Goal: Task Accomplishment & Management: Manage account settings

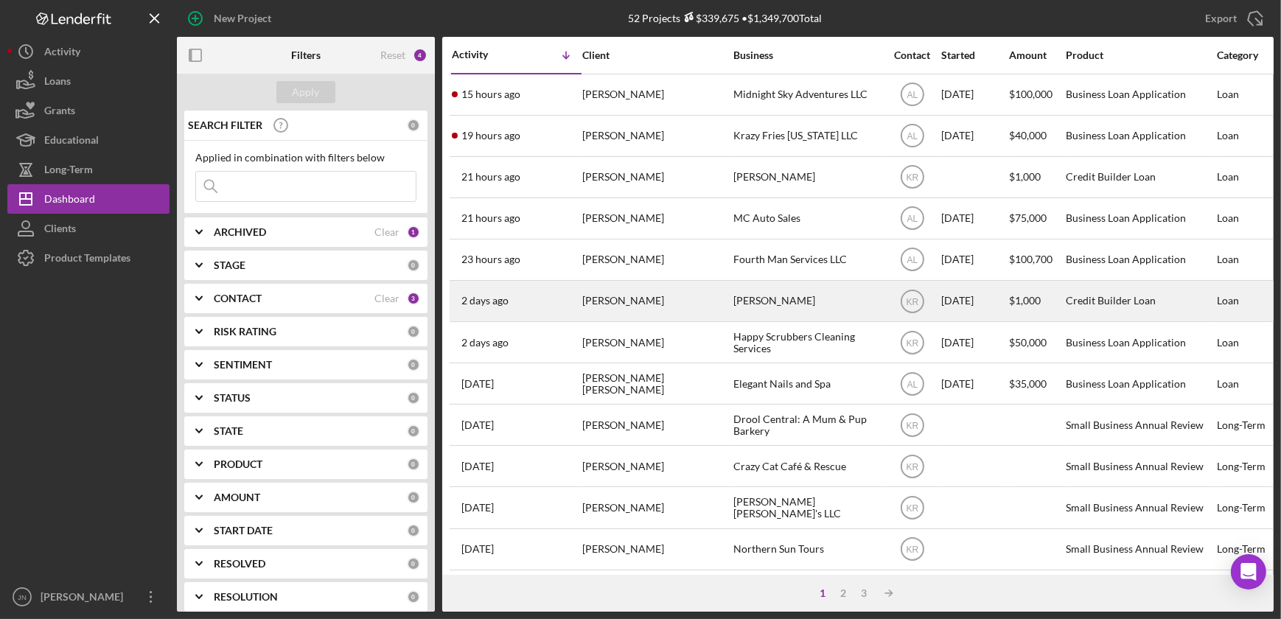
click at [579, 310] on div "2 days ago Ana Infante" at bounding box center [516, 300] width 129 height 39
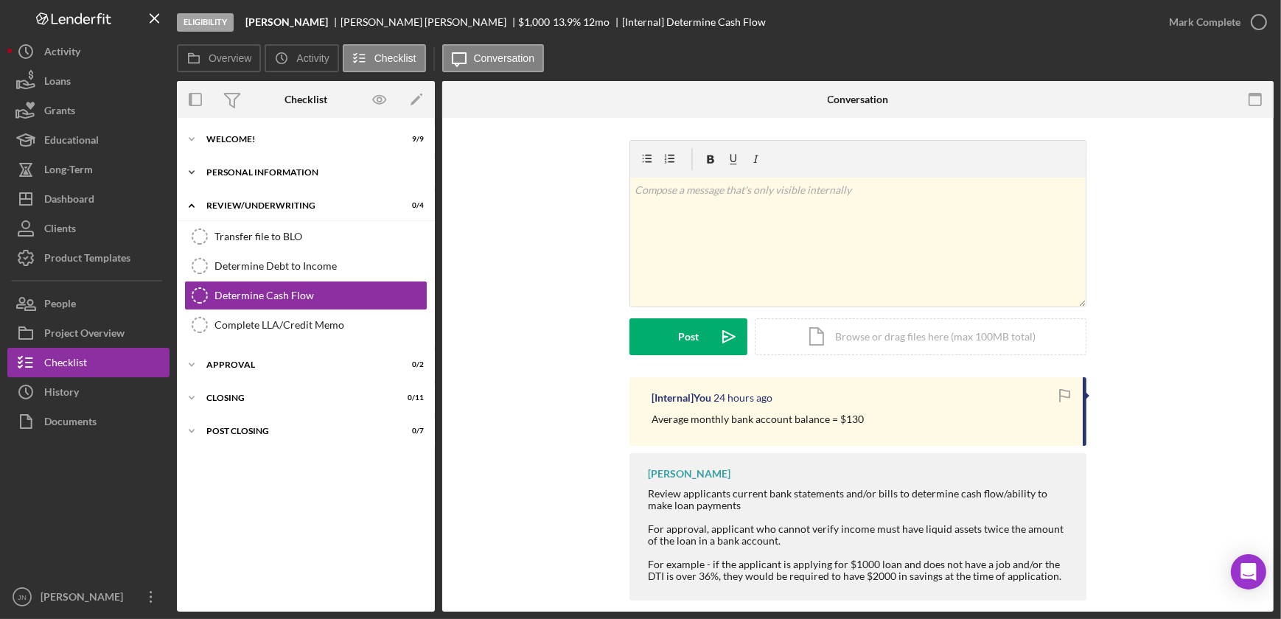
click at [251, 171] on div "Personal Information" at bounding box center [311, 172] width 210 height 9
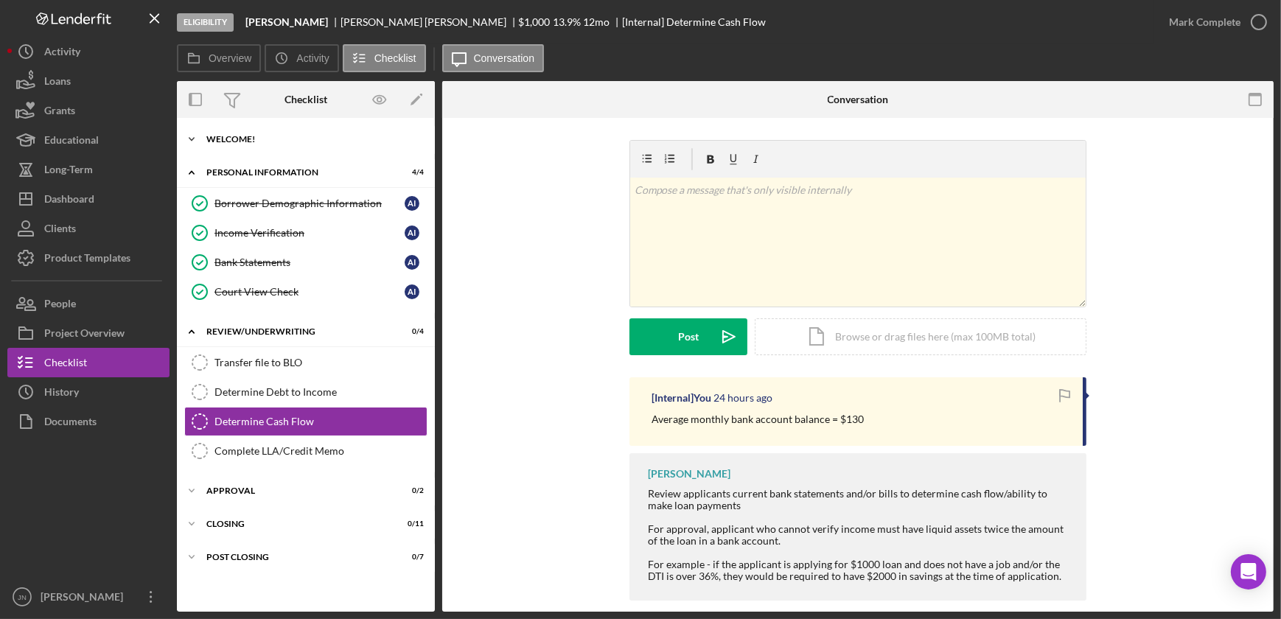
click at [237, 144] on div "Icon/Expander Welcome! 9 / 9" at bounding box center [306, 139] width 258 height 29
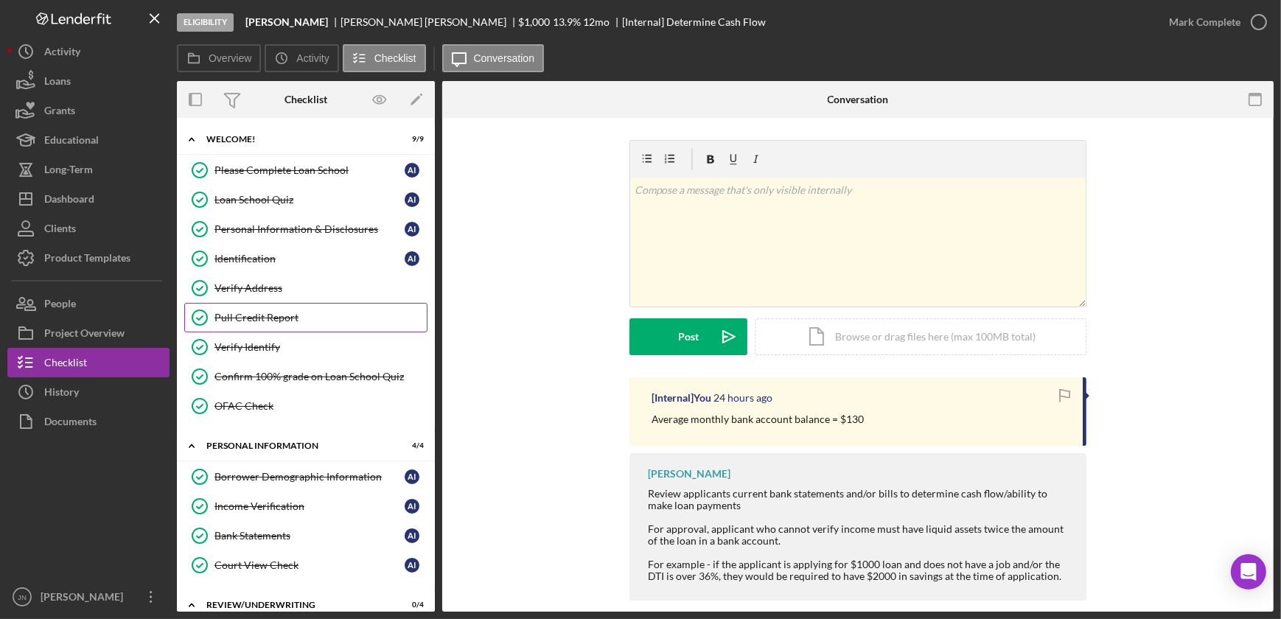
click at [239, 312] on div "Pull Credit Report" at bounding box center [320, 318] width 212 height 12
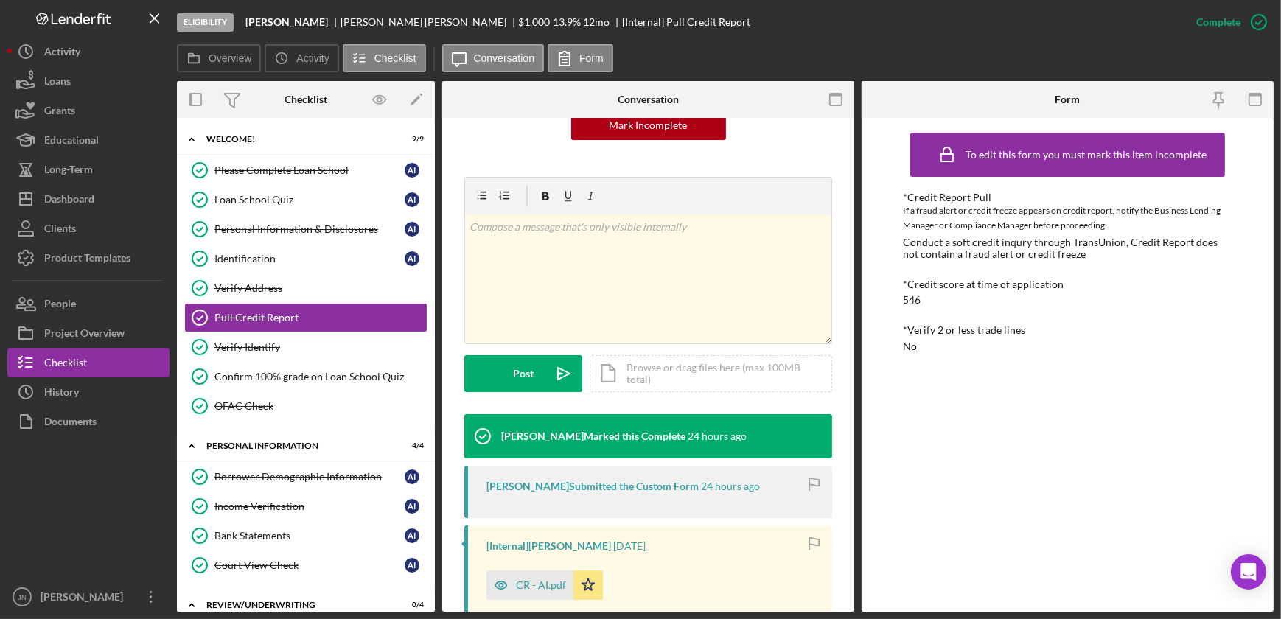
scroll to position [335, 0]
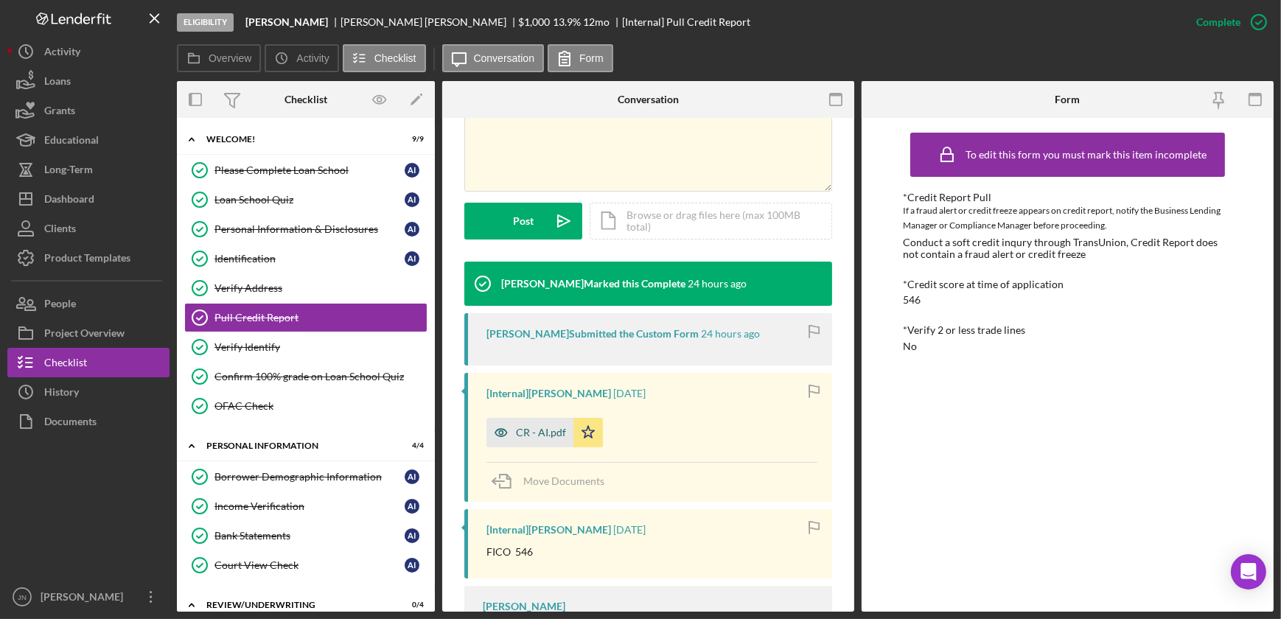
click at [532, 429] on div "CR - AI.pdf" at bounding box center [541, 433] width 50 height 12
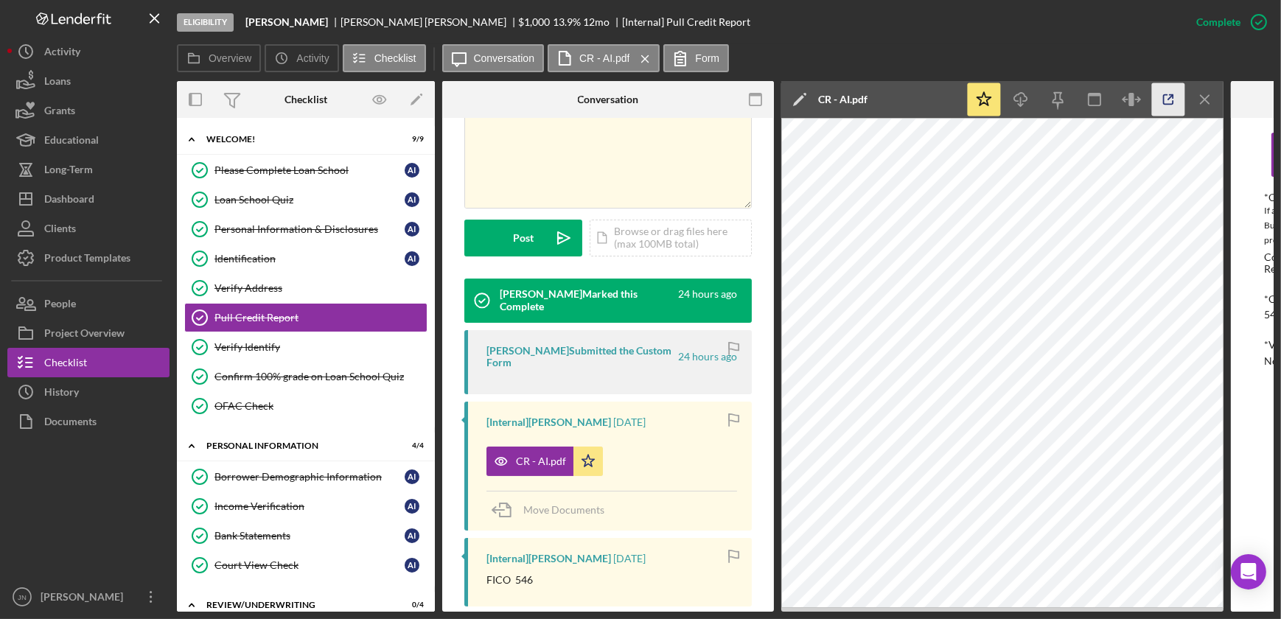
click at [1168, 99] on line "button" at bounding box center [1170, 97] width 4 height 4
click at [301, 472] on div "Borrower Demographic Information" at bounding box center [309, 477] width 190 height 12
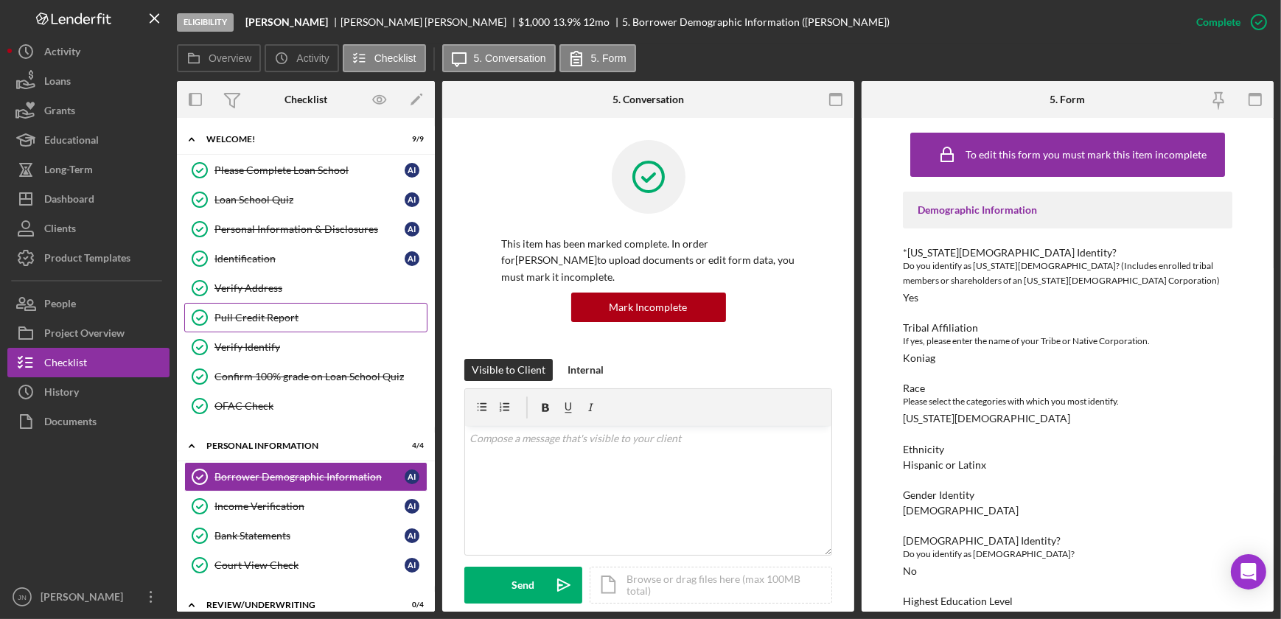
click at [288, 315] on div "Pull Credit Report" at bounding box center [320, 318] width 212 height 12
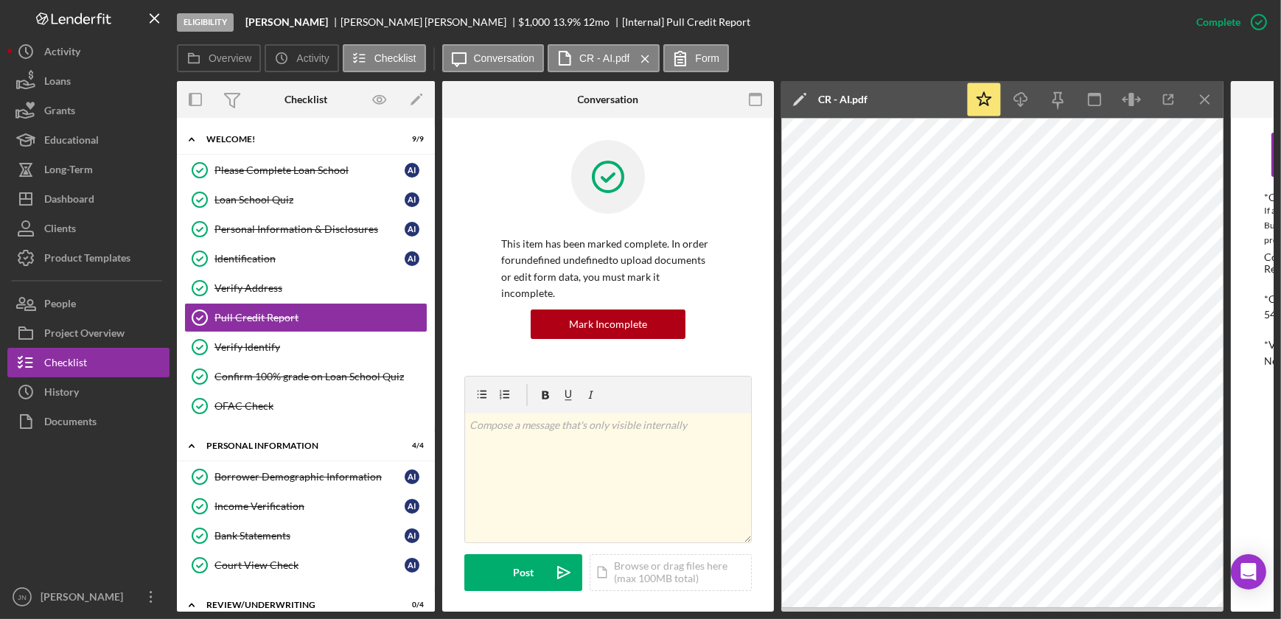
click at [1242, 103] on div at bounding box center [1286, 99] width 111 height 37
click at [1197, 102] on icon "Icon/Menu Close" at bounding box center [1205, 99] width 33 height 33
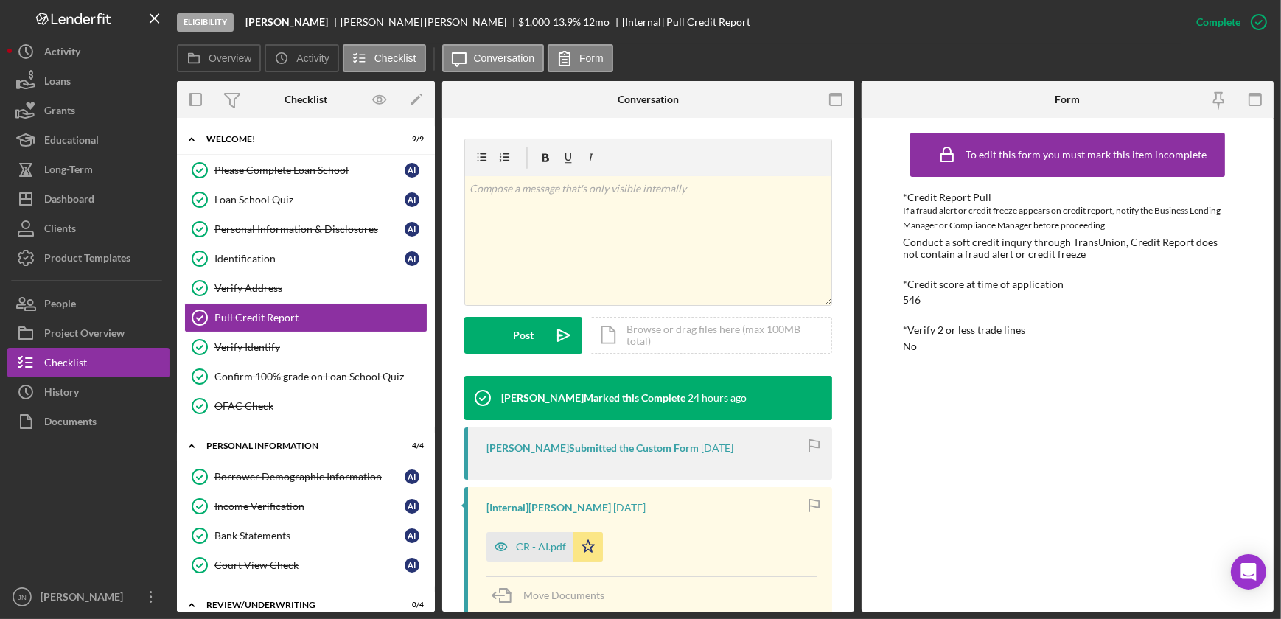
scroll to position [335, 0]
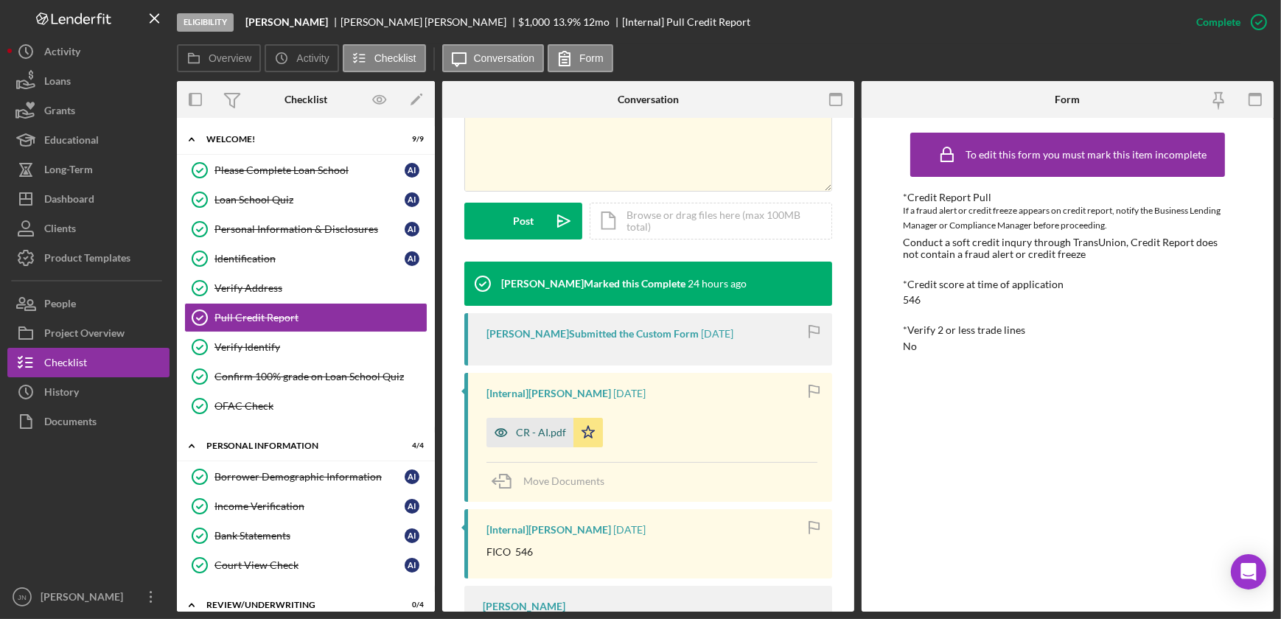
click at [533, 436] on div "CR - AI.pdf" at bounding box center [541, 433] width 50 height 12
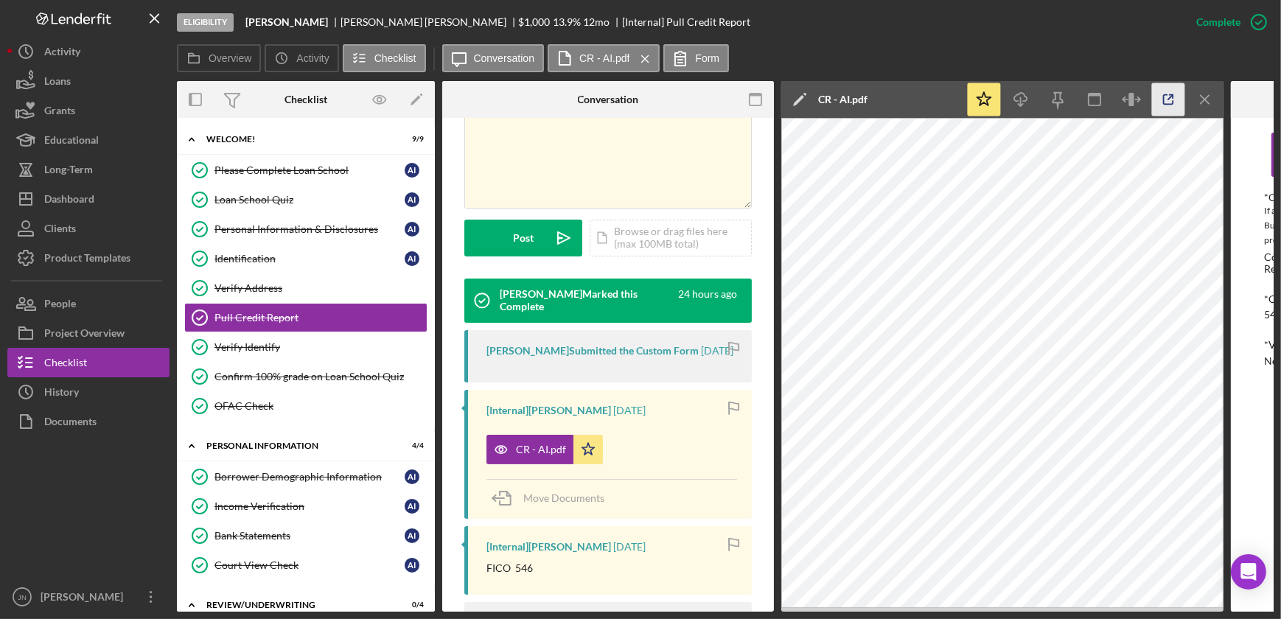
click at [1161, 106] on icon "button" at bounding box center [1168, 99] width 33 height 33
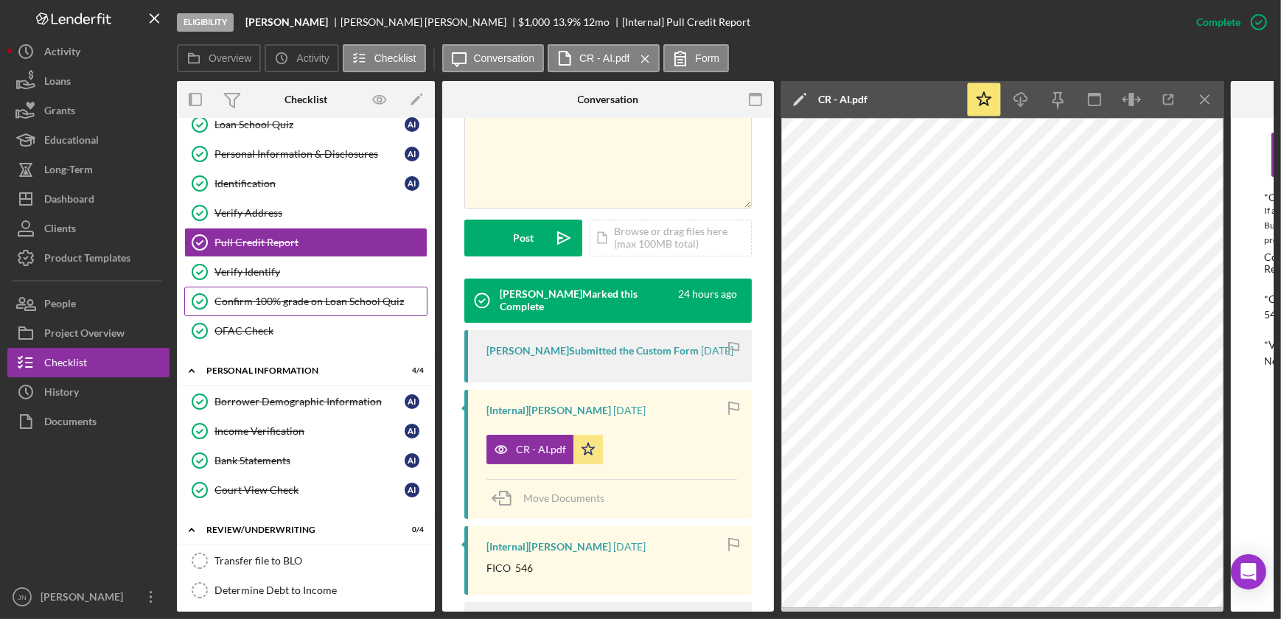
scroll to position [243, 0]
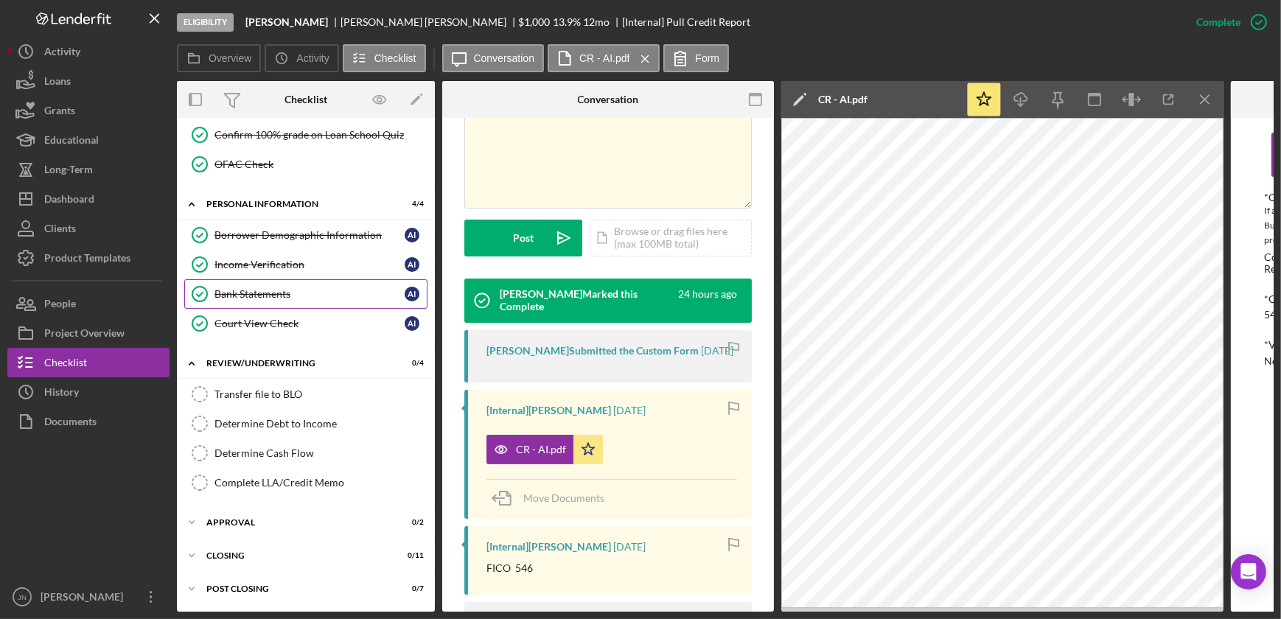
click at [279, 288] on div "Bank Statements" at bounding box center [309, 294] width 190 height 12
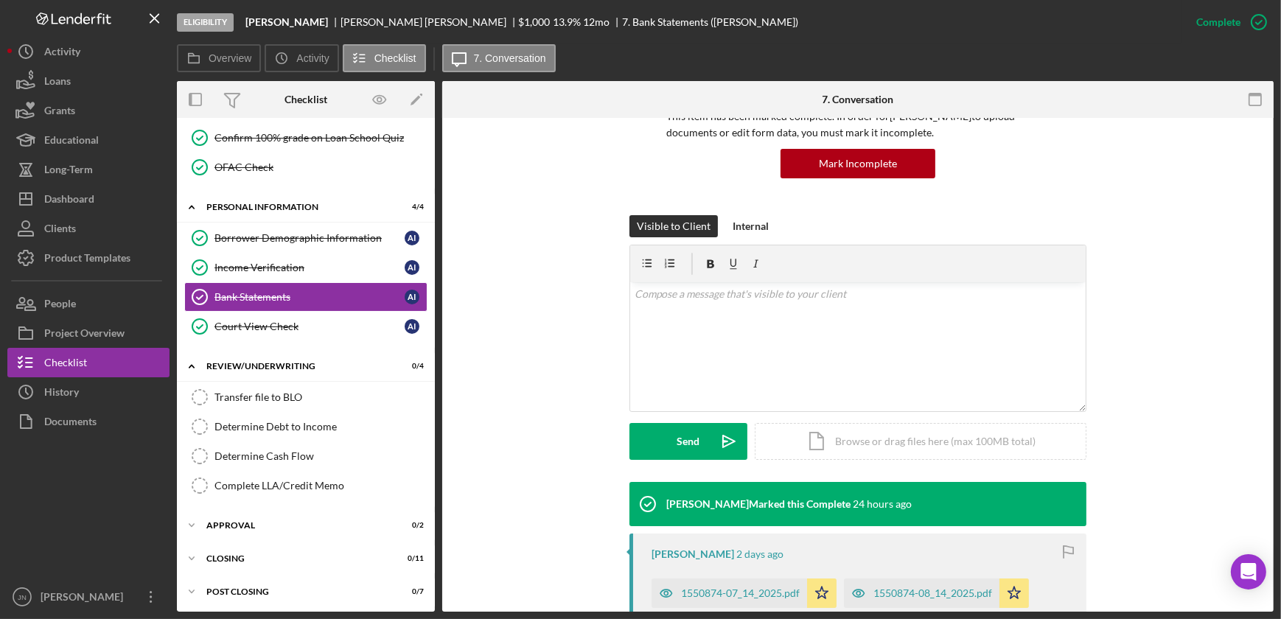
scroll to position [458, 0]
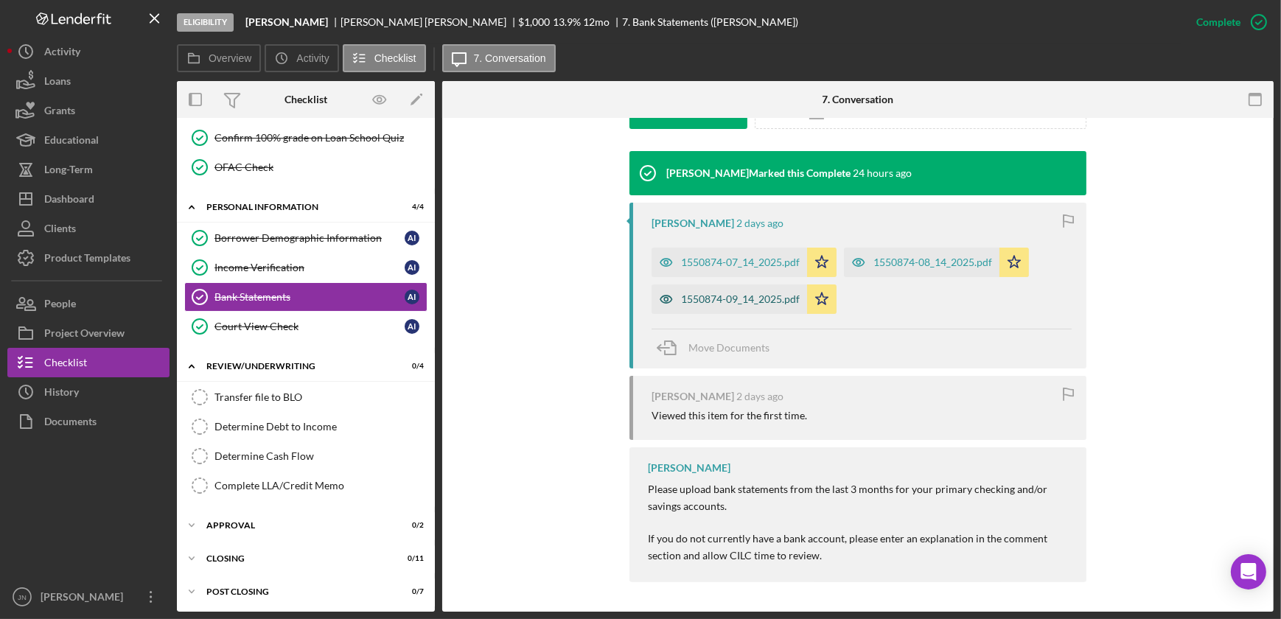
click at [748, 296] on div "1550874-09_14_2025.pdf" at bounding box center [740, 299] width 119 height 12
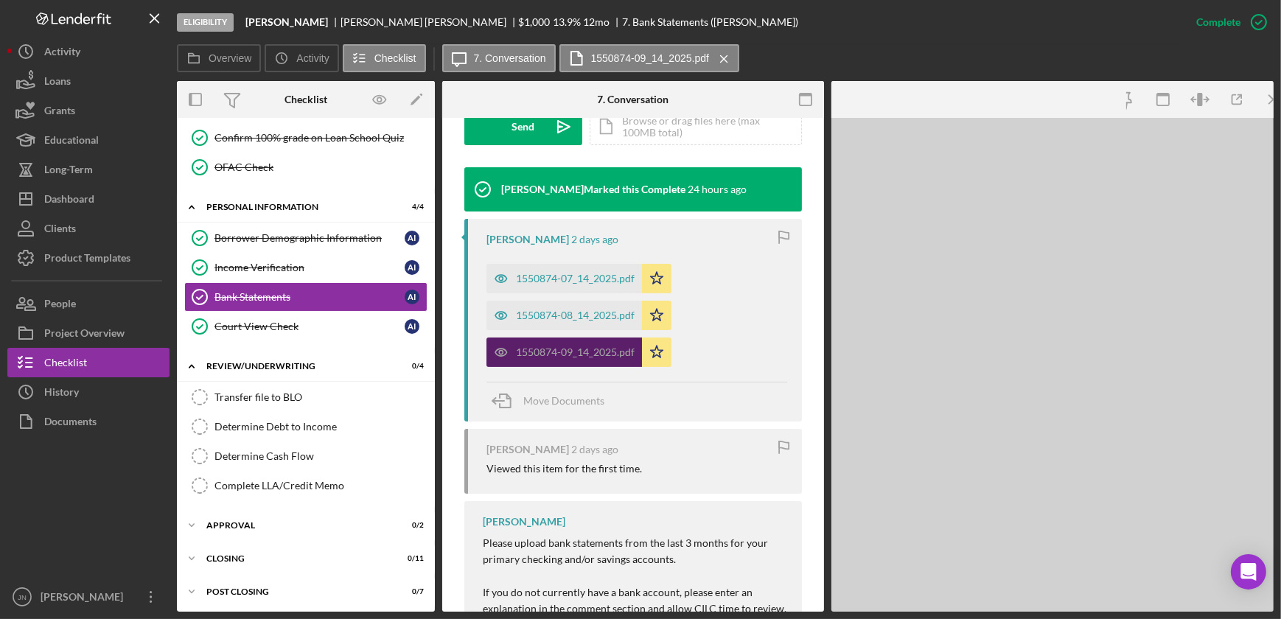
scroll to position [475, 0]
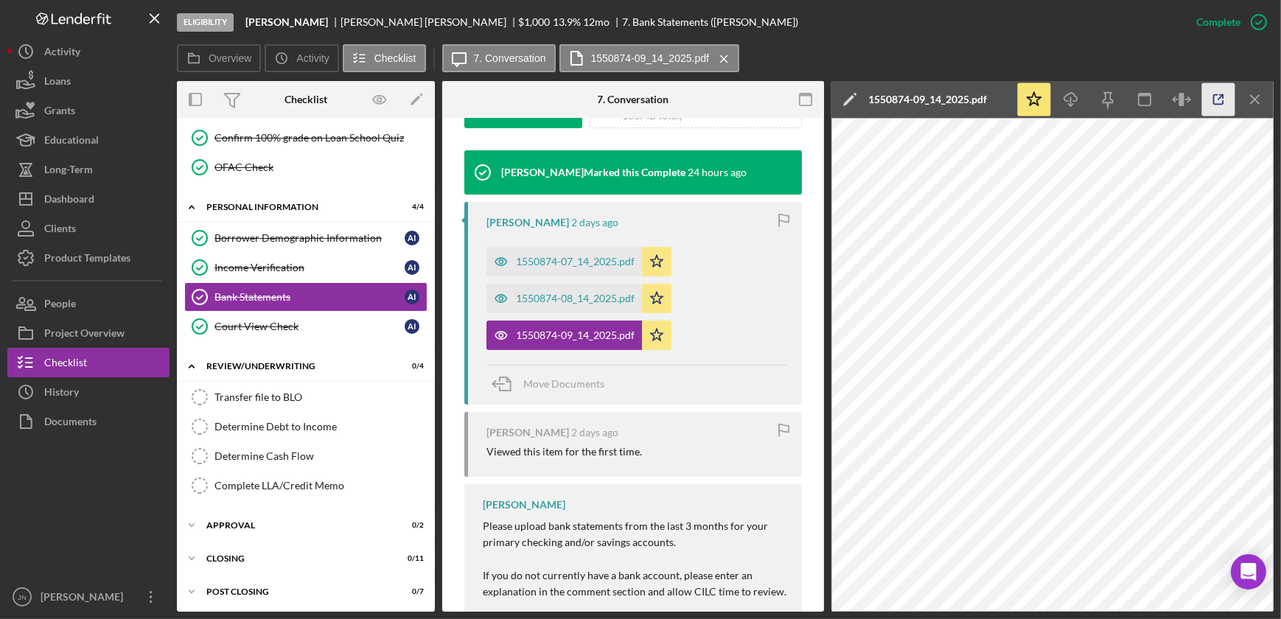
click at [1220, 108] on icon "button" at bounding box center [1218, 99] width 33 height 33
click at [604, 298] on div "1550874-08_14_2025.pdf" at bounding box center [575, 299] width 119 height 12
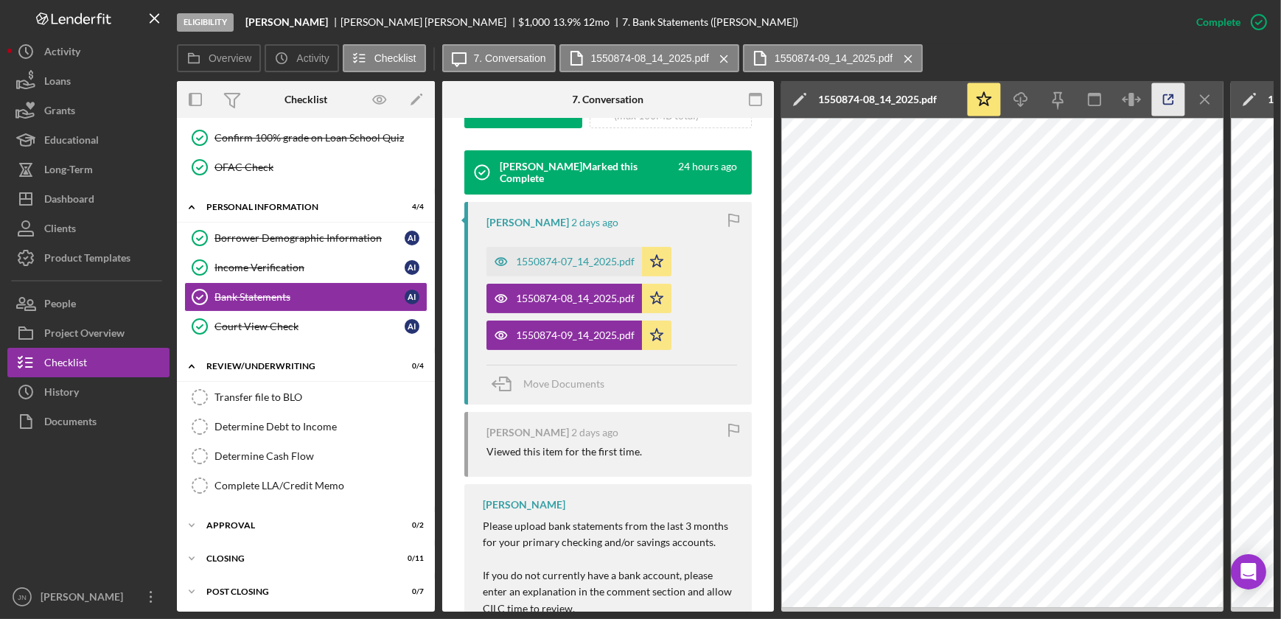
click at [1171, 97] on icon "button" at bounding box center [1168, 99] width 33 height 33
click at [574, 258] on div "1550874-07_14_2025.pdf" at bounding box center [575, 262] width 119 height 12
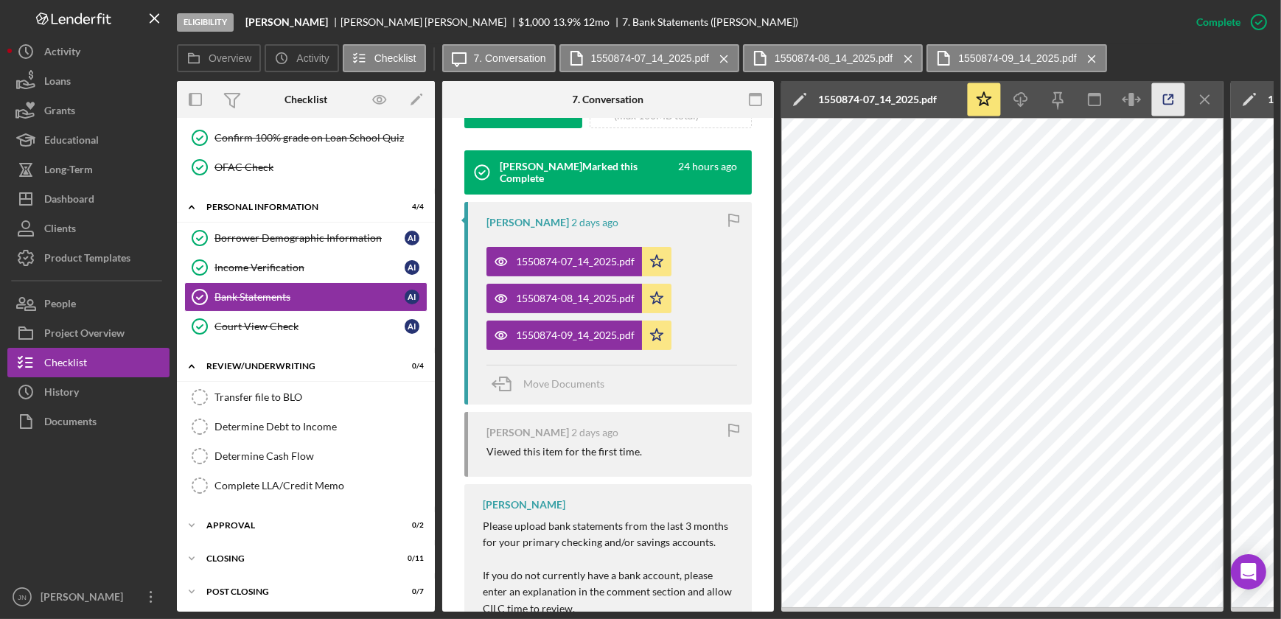
click at [1164, 83] on icon "button" at bounding box center [1168, 99] width 33 height 33
click at [72, 80] on button "Loans" at bounding box center [88, 80] width 162 height 29
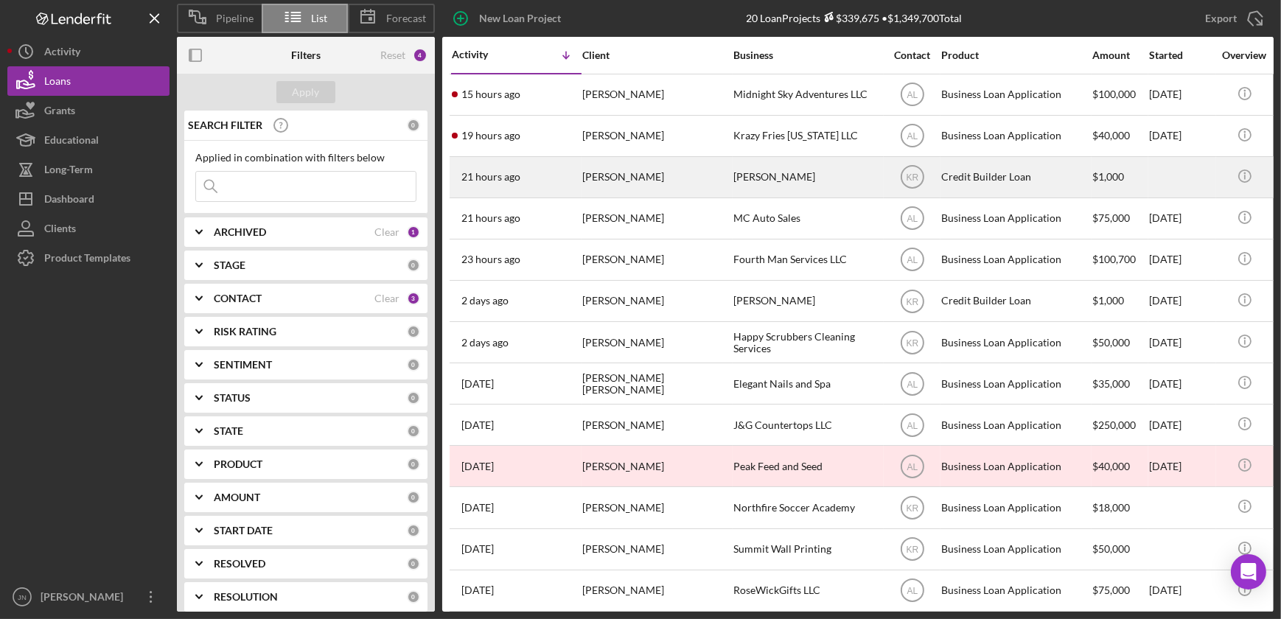
click at [674, 183] on div "Jerry Haley" at bounding box center [655, 177] width 147 height 39
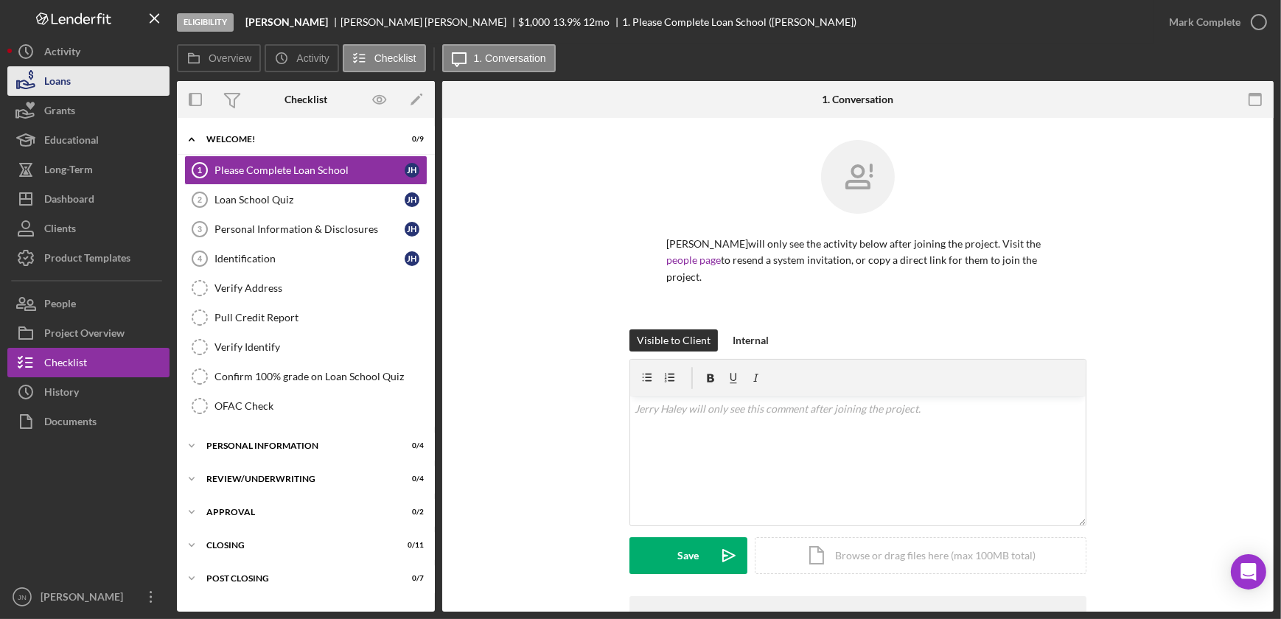
click at [121, 80] on button "Loans" at bounding box center [88, 80] width 162 height 29
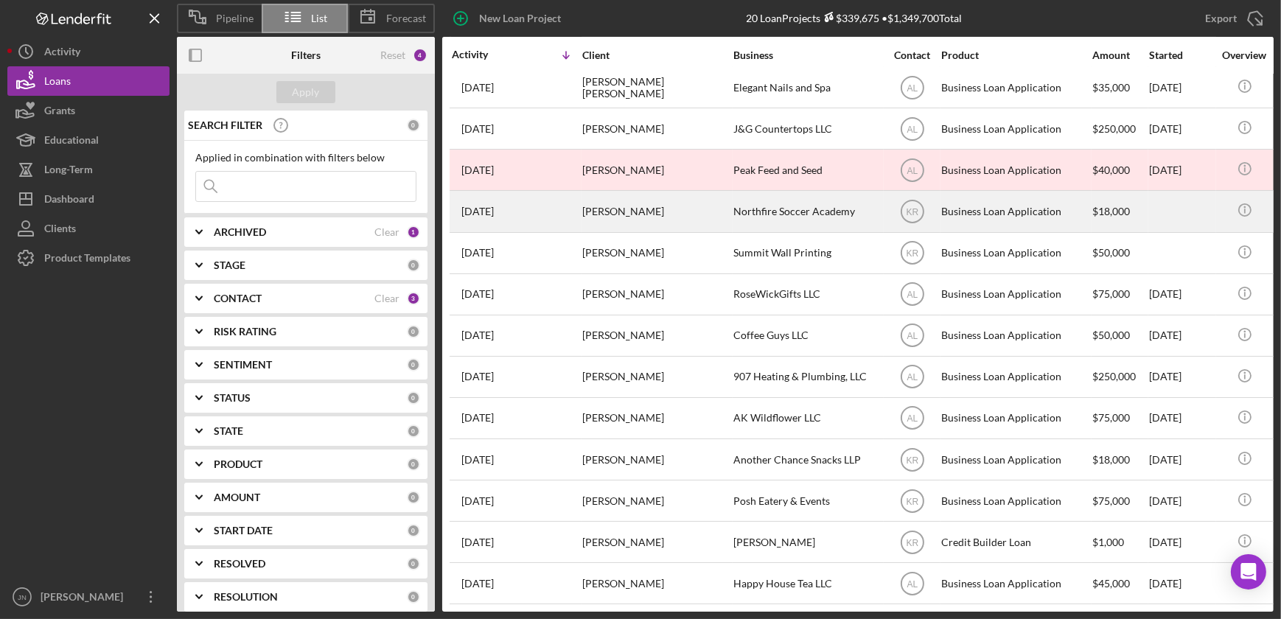
scroll to position [309, 0]
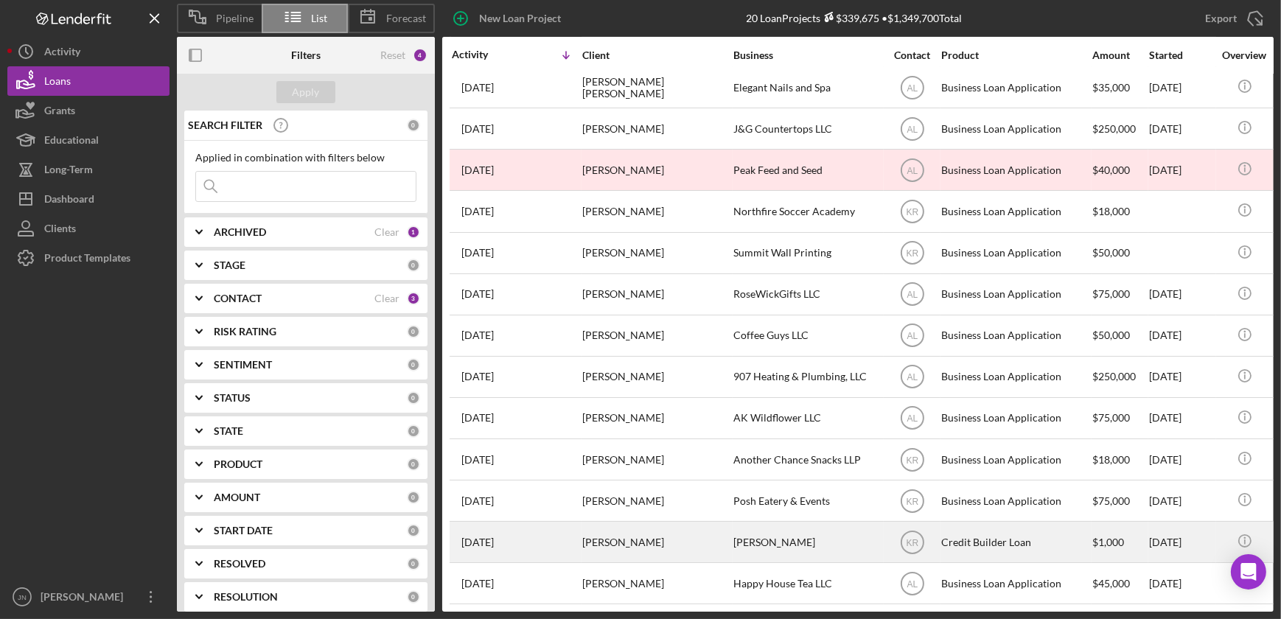
click at [662, 536] on div "Shelee Chamberlain" at bounding box center [655, 541] width 147 height 39
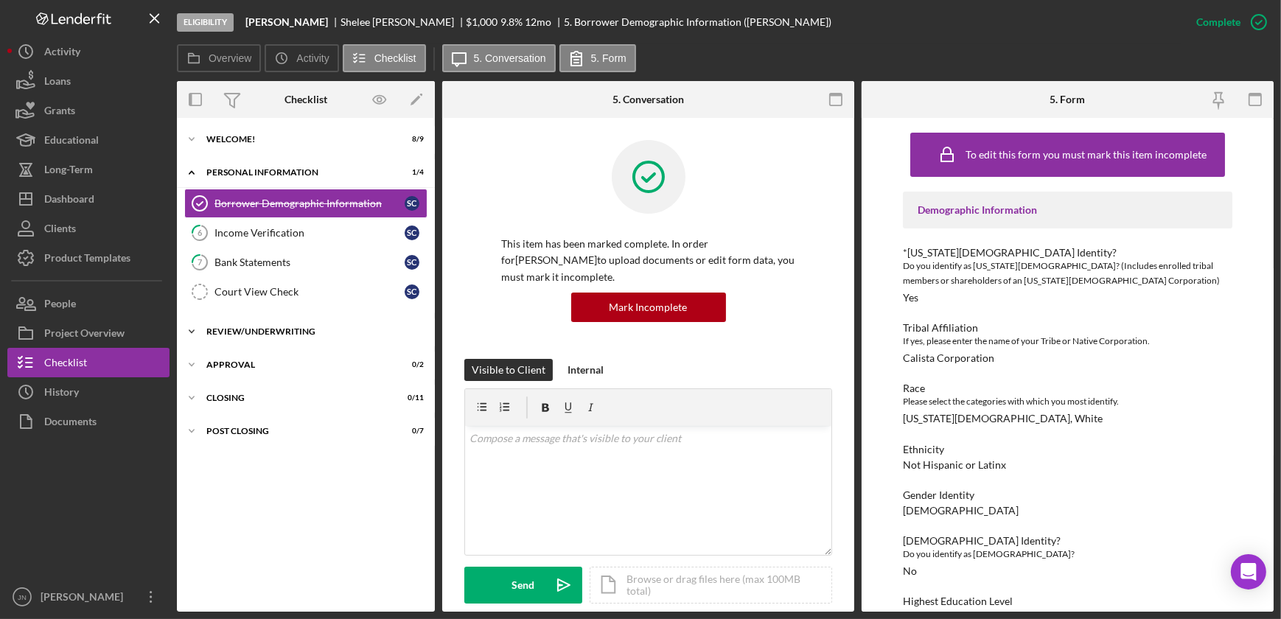
click at [223, 327] on div "Review/Underwriting" at bounding box center [311, 331] width 210 height 9
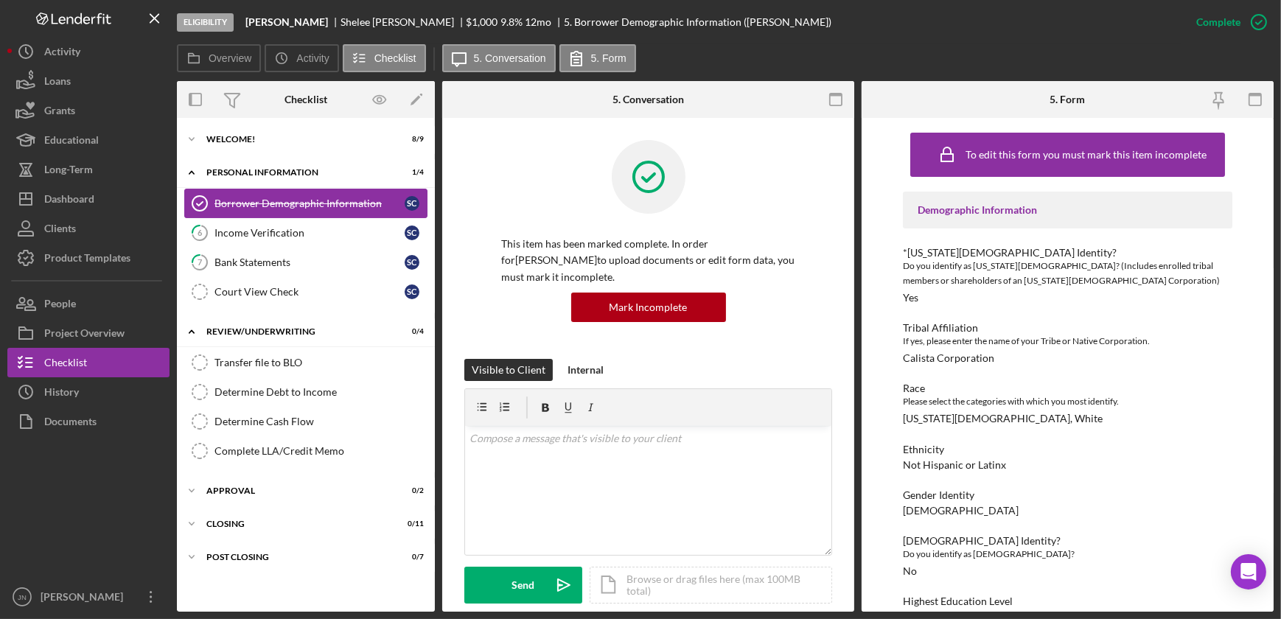
click at [276, 198] on div "Borrower Demographic Information" at bounding box center [309, 203] width 190 height 12
click at [279, 223] on link "6 Income Verification S C" at bounding box center [305, 232] width 243 height 29
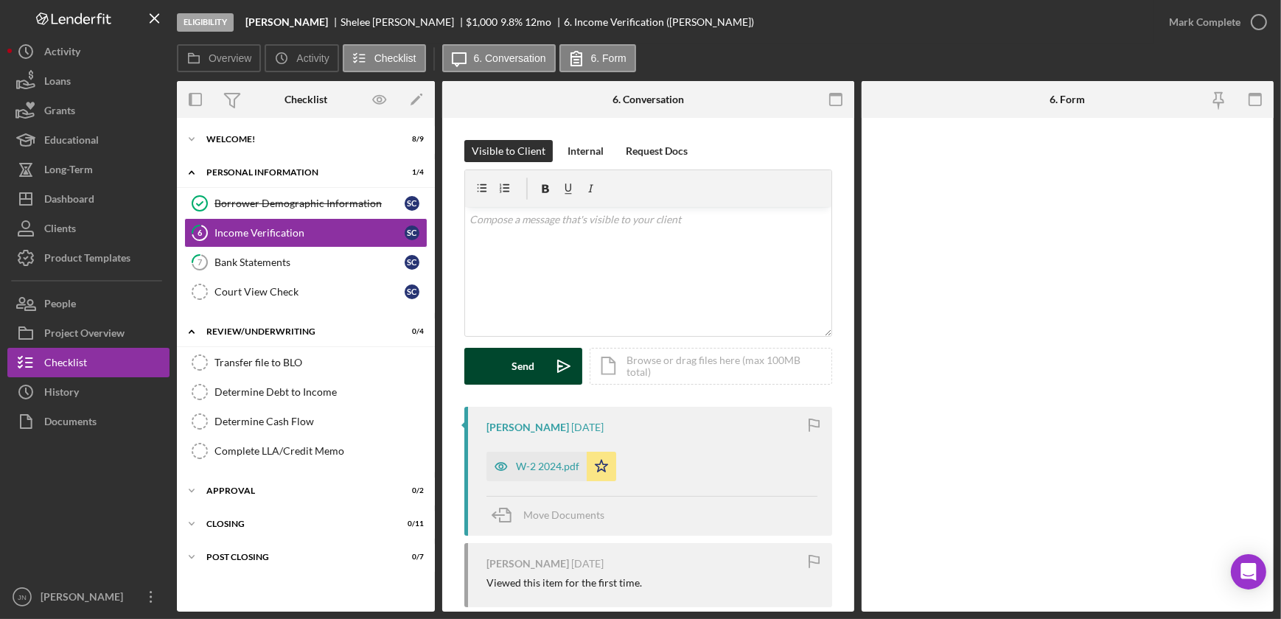
scroll to position [133, 0]
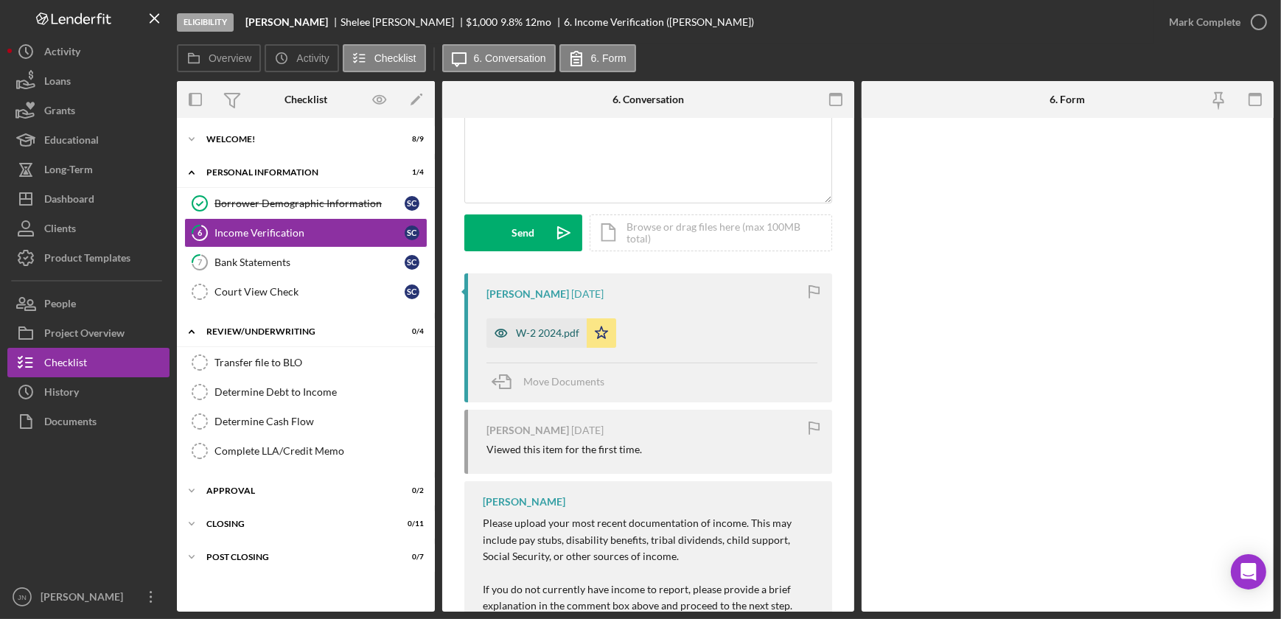
click at [529, 335] on div "W-2 2024.pdf" at bounding box center [547, 333] width 63 height 12
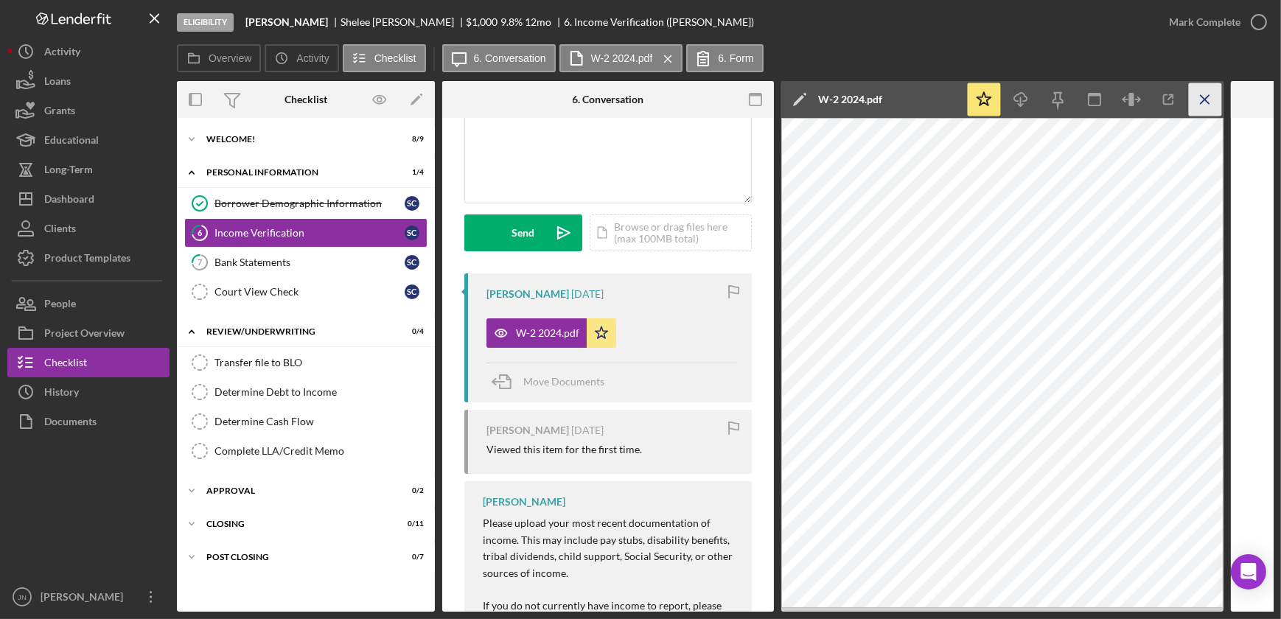
click at [1210, 92] on icon "Icon/Menu Close" at bounding box center [1205, 99] width 33 height 33
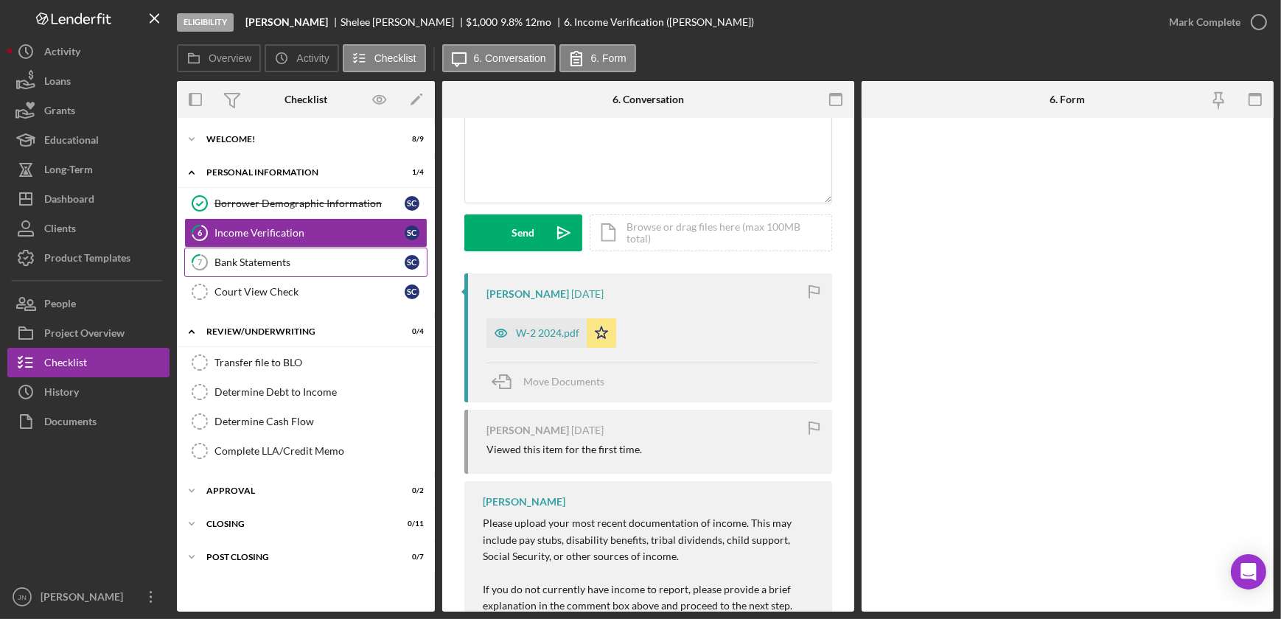
click at [270, 258] on div "Bank Statements" at bounding box center [309, 262] width 190 height 12
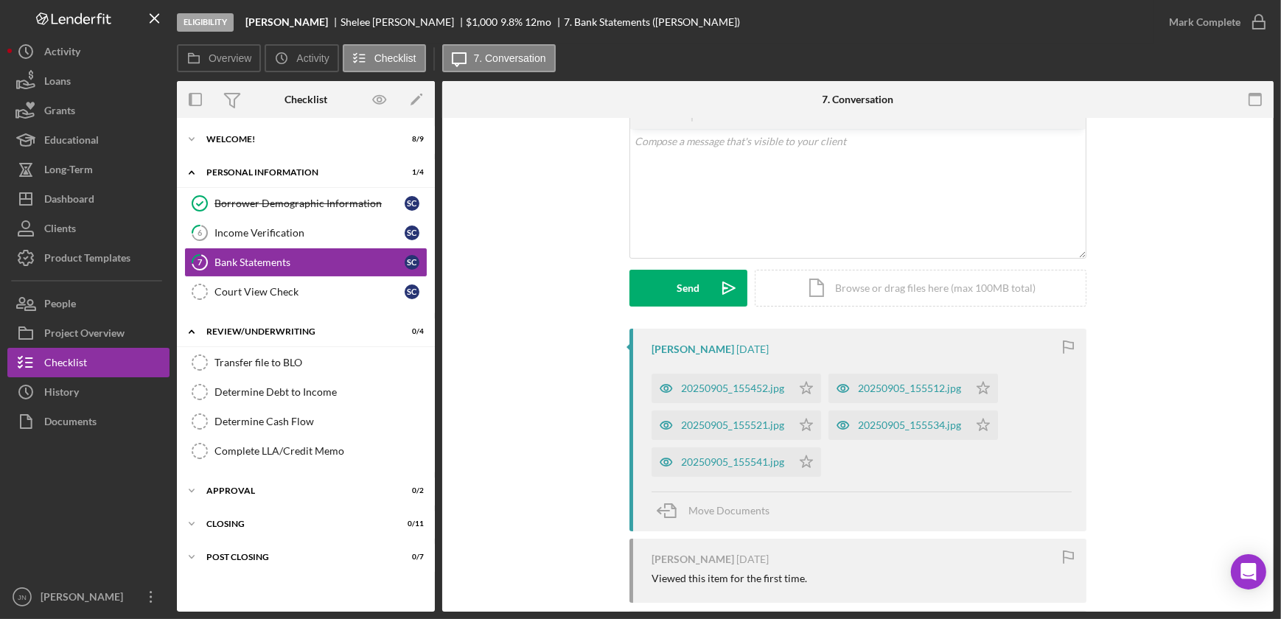
scroll to position [200, 0]
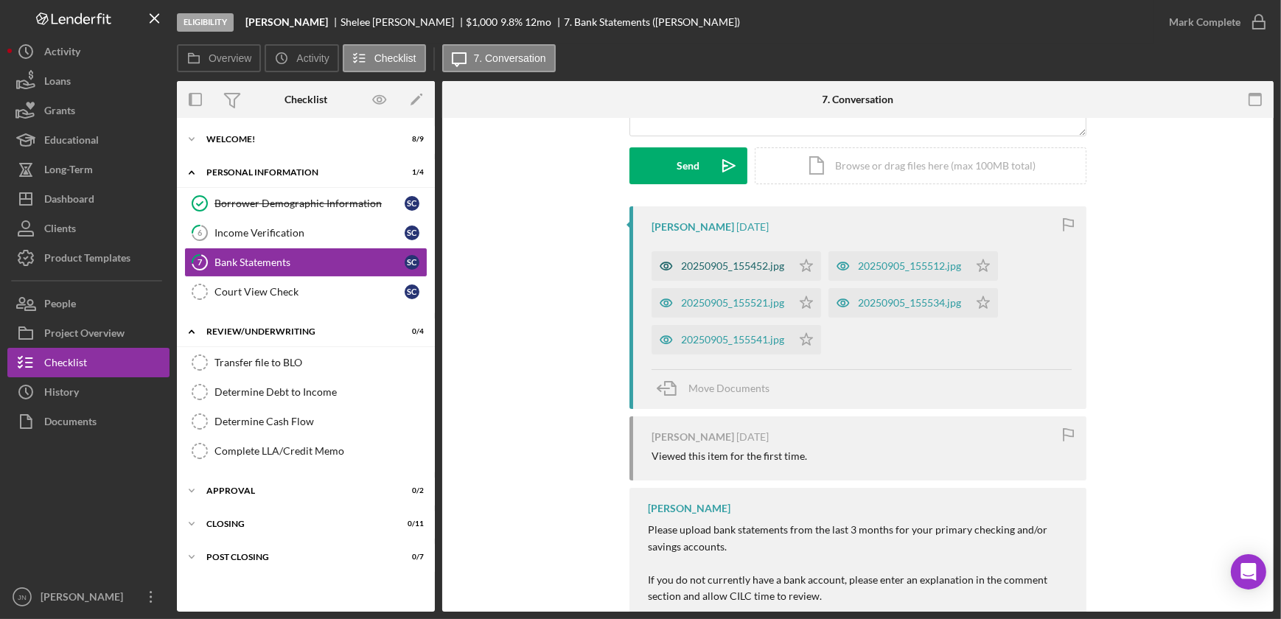
click at [743, 272] on div "20250905_155452.jpg" at bounding box center [721, 265] width 140 height 29
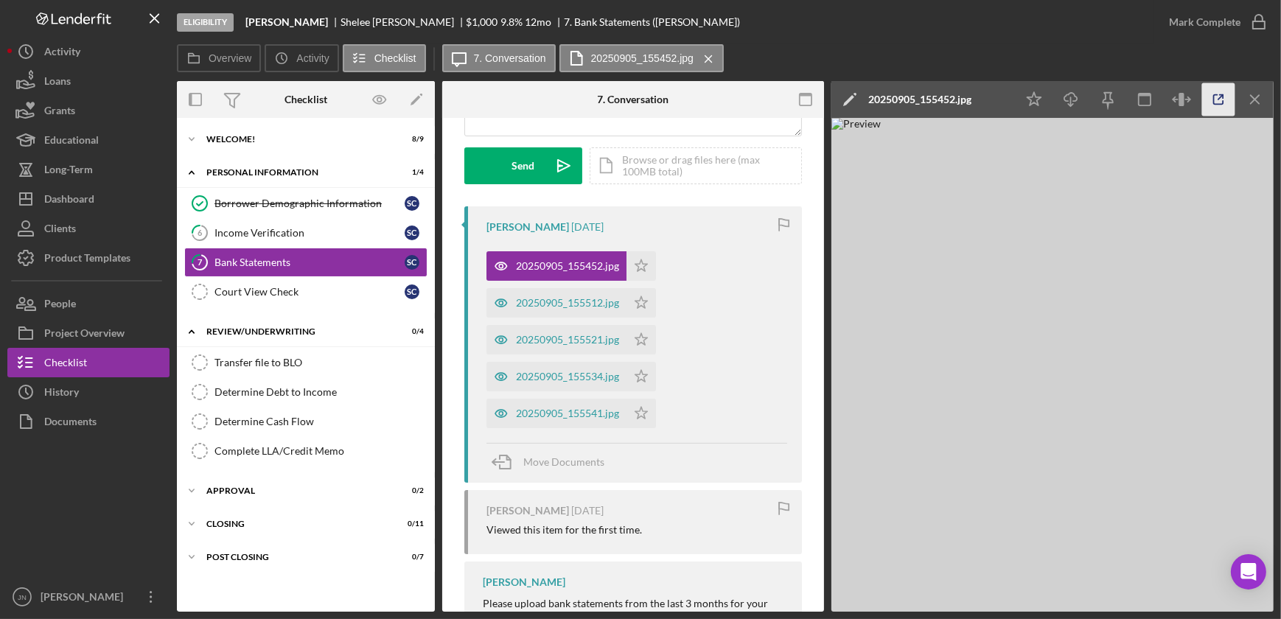
click at [1223, 96] on icon "button" at bounding box center [1218, 99] width 33 height 33
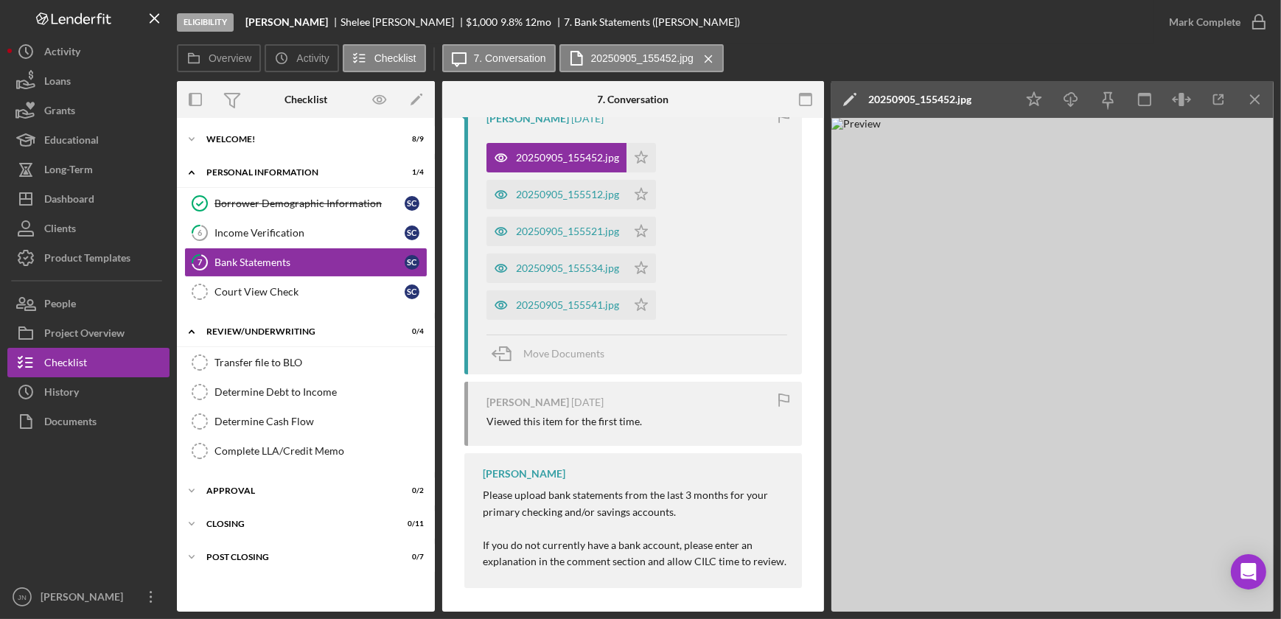
scroll to position [315, 0]
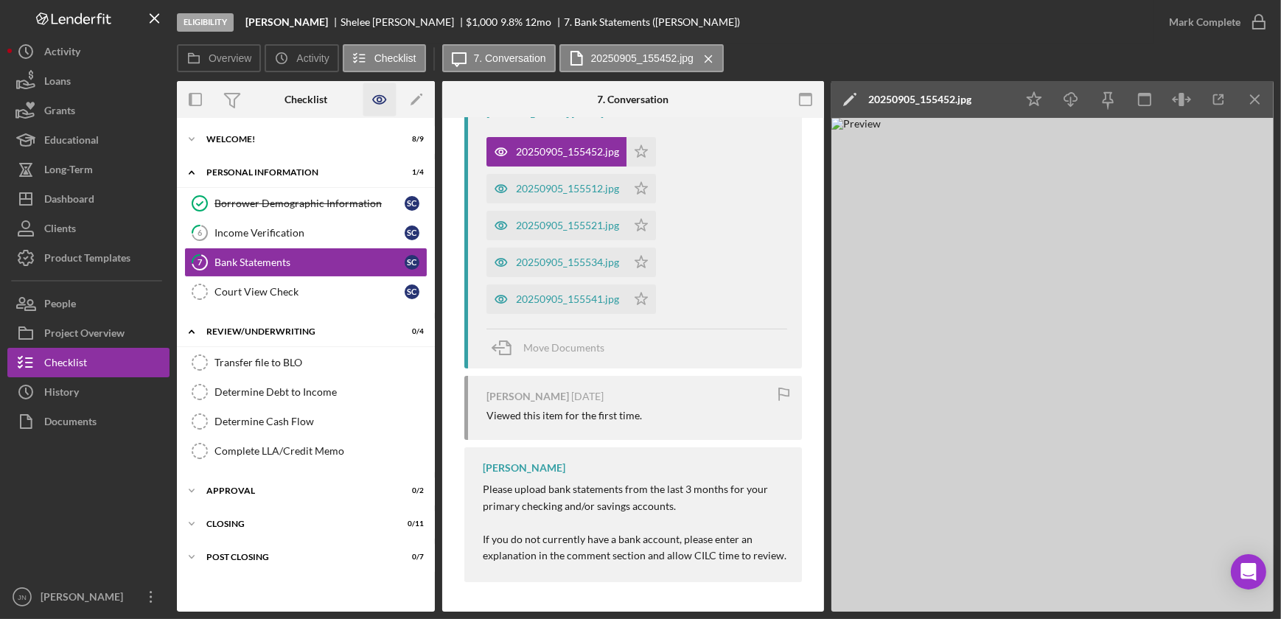
click at [381, 102] on icon "button" at bounding box center [379, 99] width 33 height 33
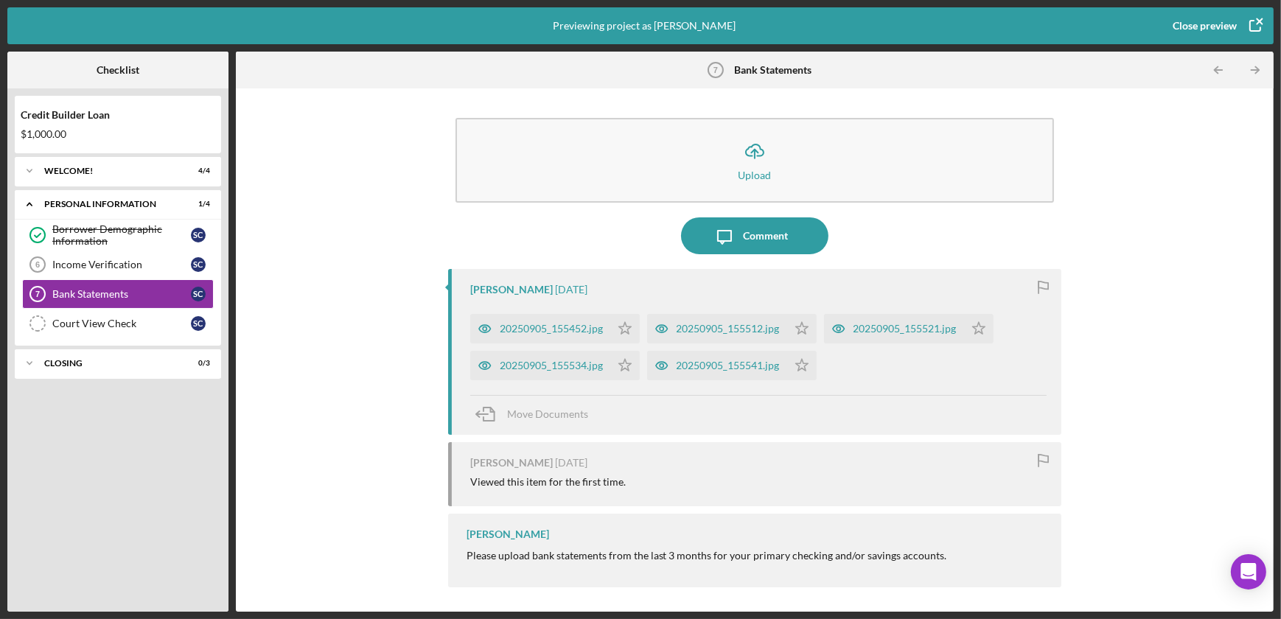
click at [1257, 18] on icon "button" at bounding box center [1255, 25] width 37 height 37
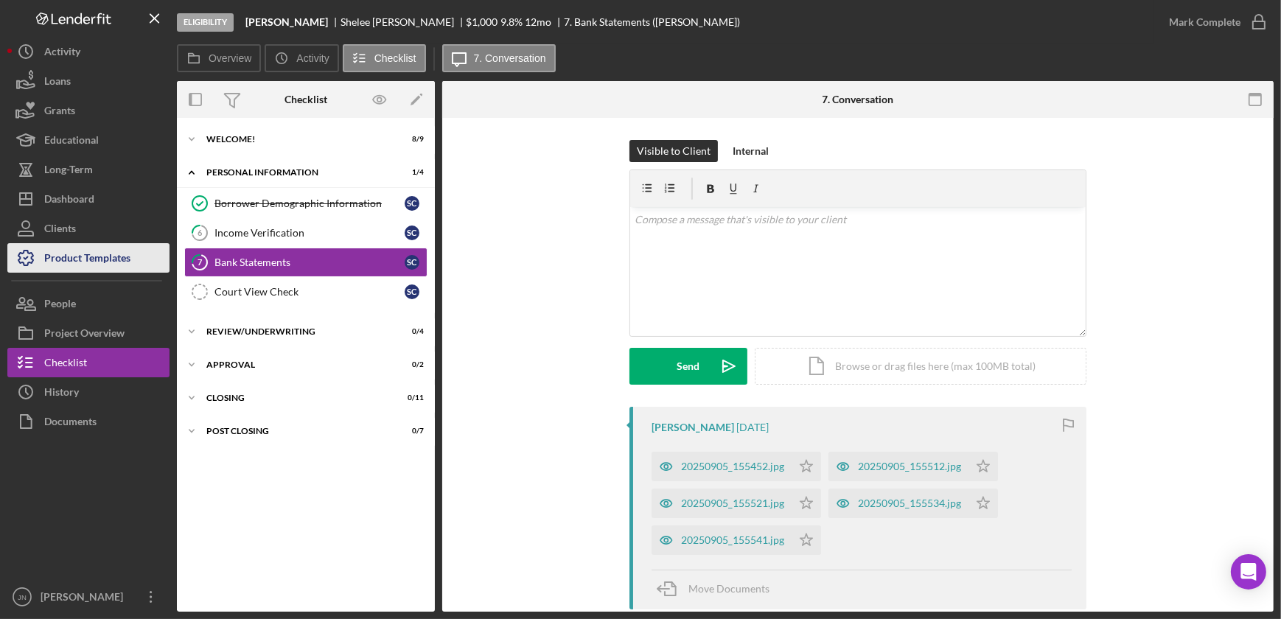
click at [103, 254] on div "Product Templates" at bounding box center [87, 259] width 86 height 33
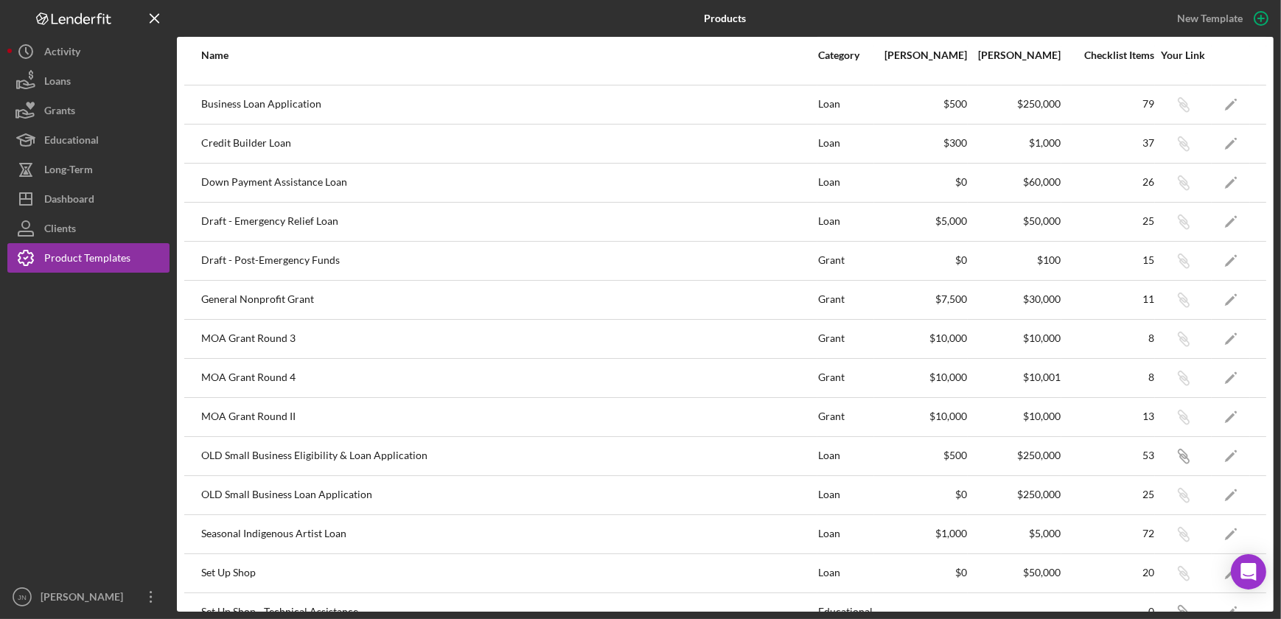
scroll to position [165, 0]
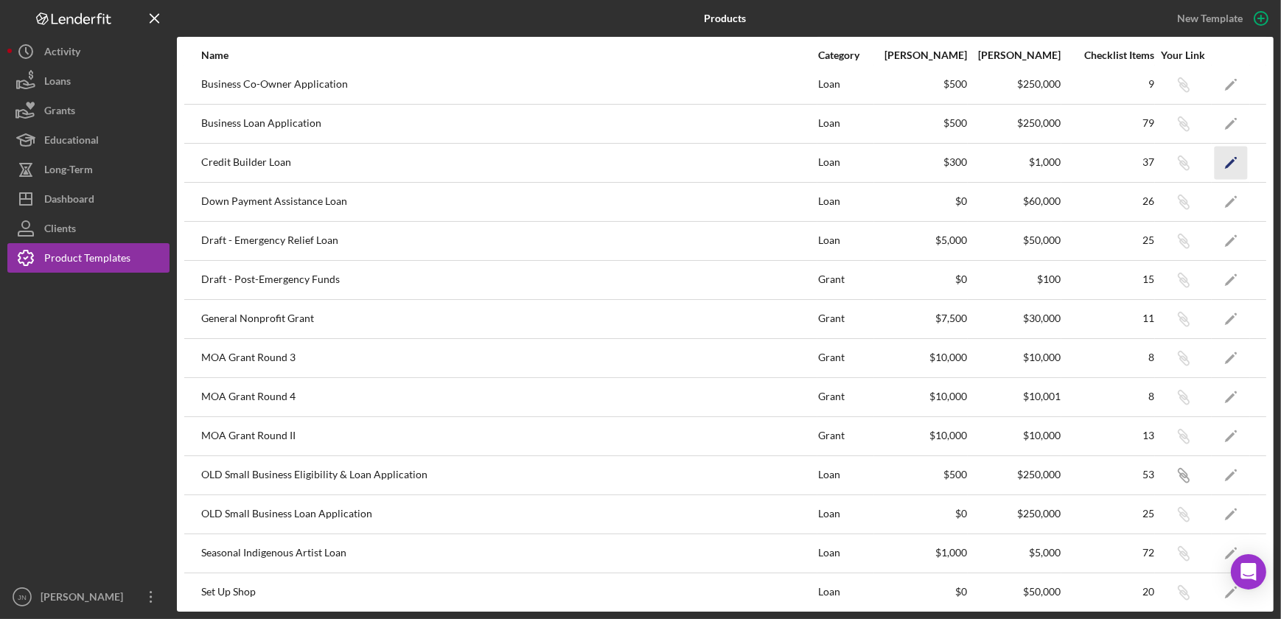
click at [1225, 165] on polygon "button" at bounding box center [1230, 163] width 10 height 10
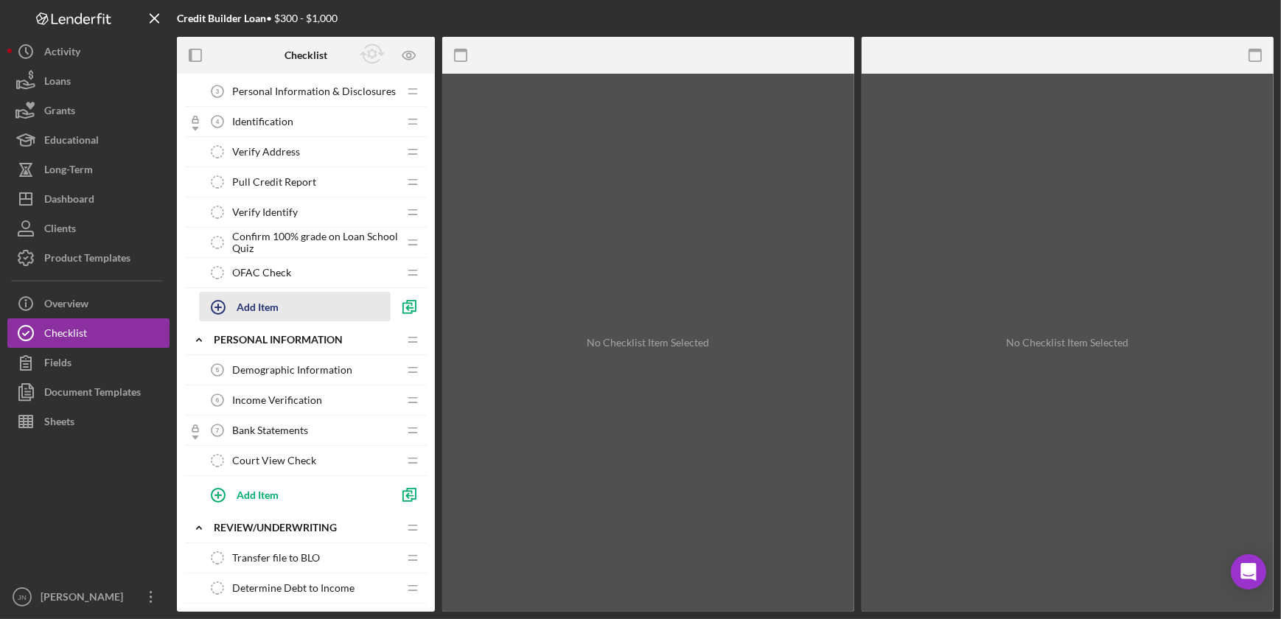
scroll to position [200, 0]
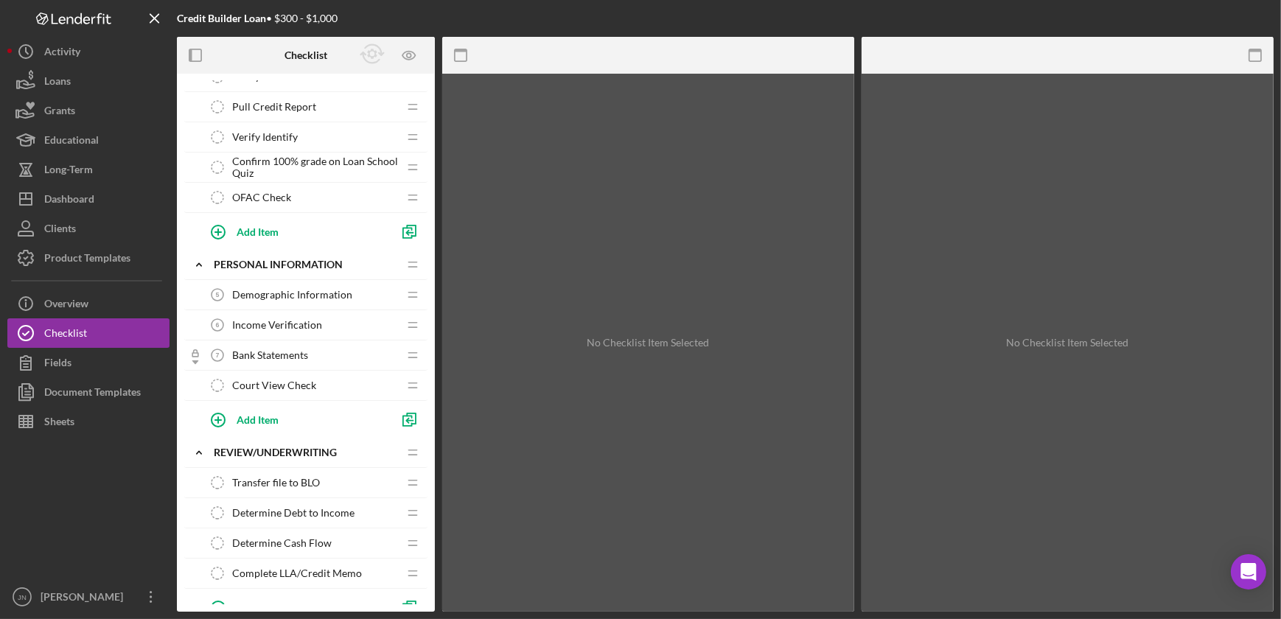
click at [290, 344] on div "Bank Statements 7 Bank Statements" at bounding box center [300, 354] width 195 height 29
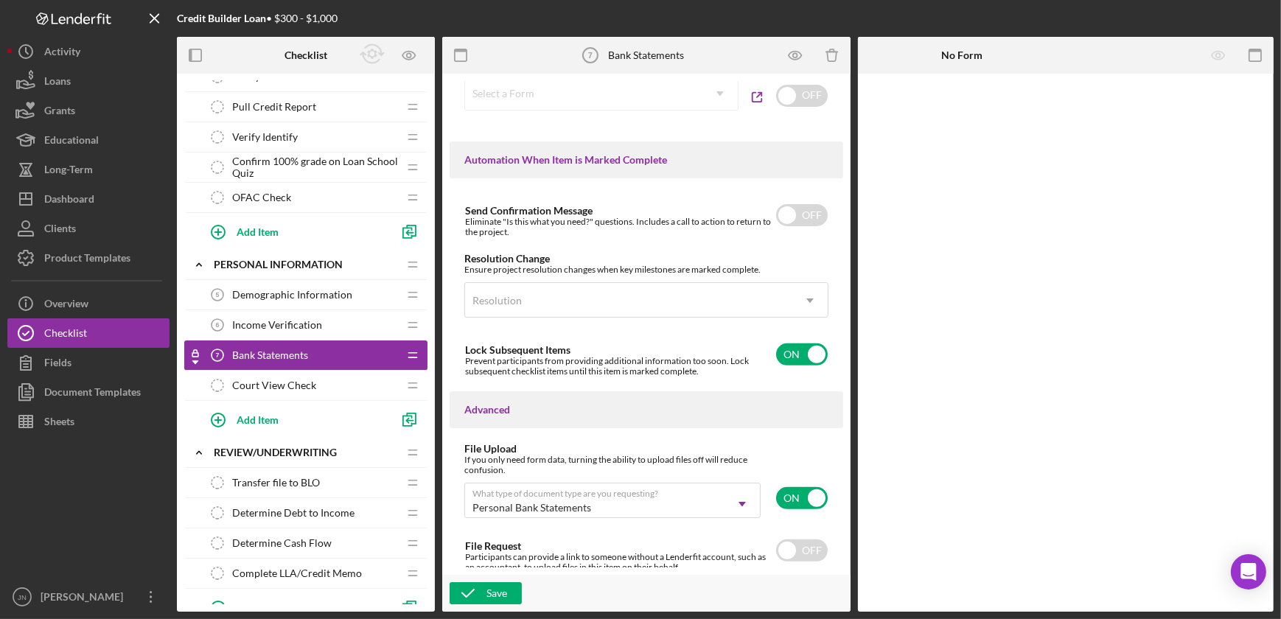
type textarea "<div> <p data-start="85" data-end="192">Please upload bank statements from the …"
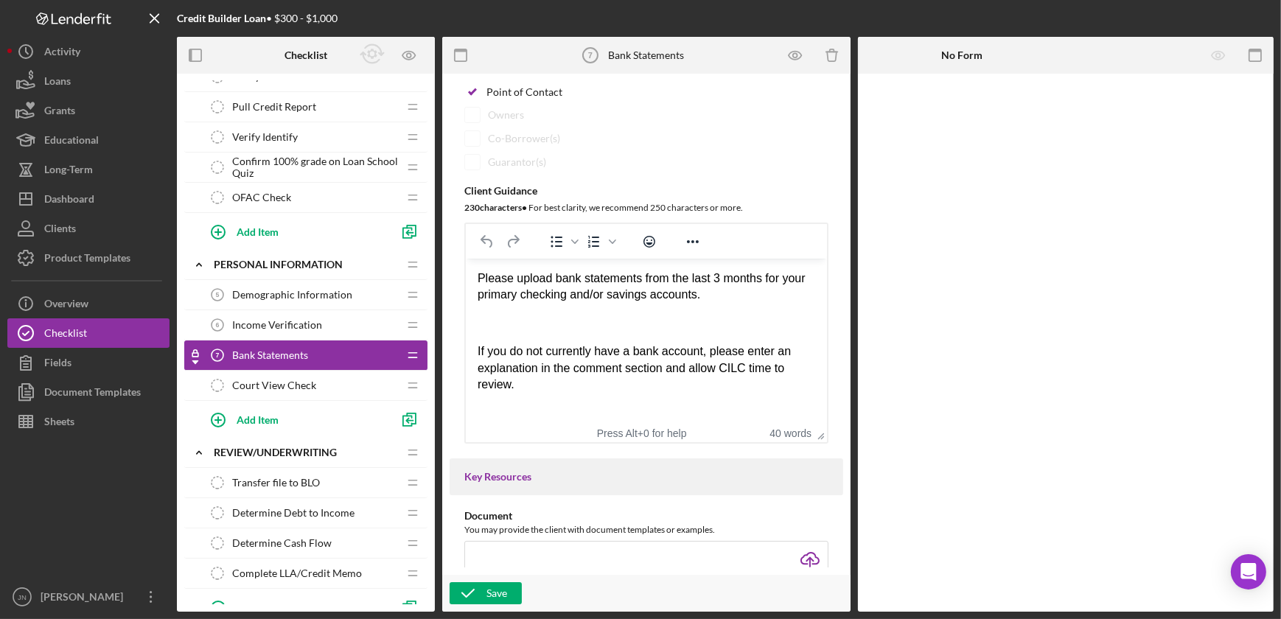
scroll to position [179, 0]
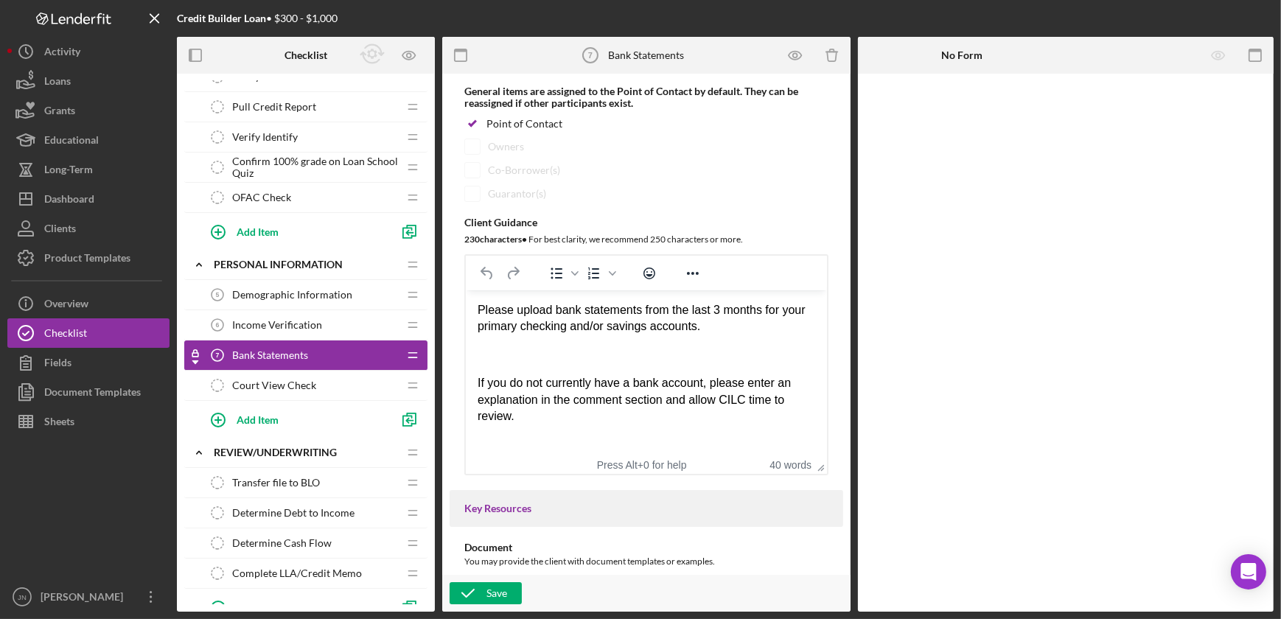
click at [656, 332] on p "Please upload bank statements from the last 3 months for your primary checking …" at bounding box center [646, 318] width 338 height 33
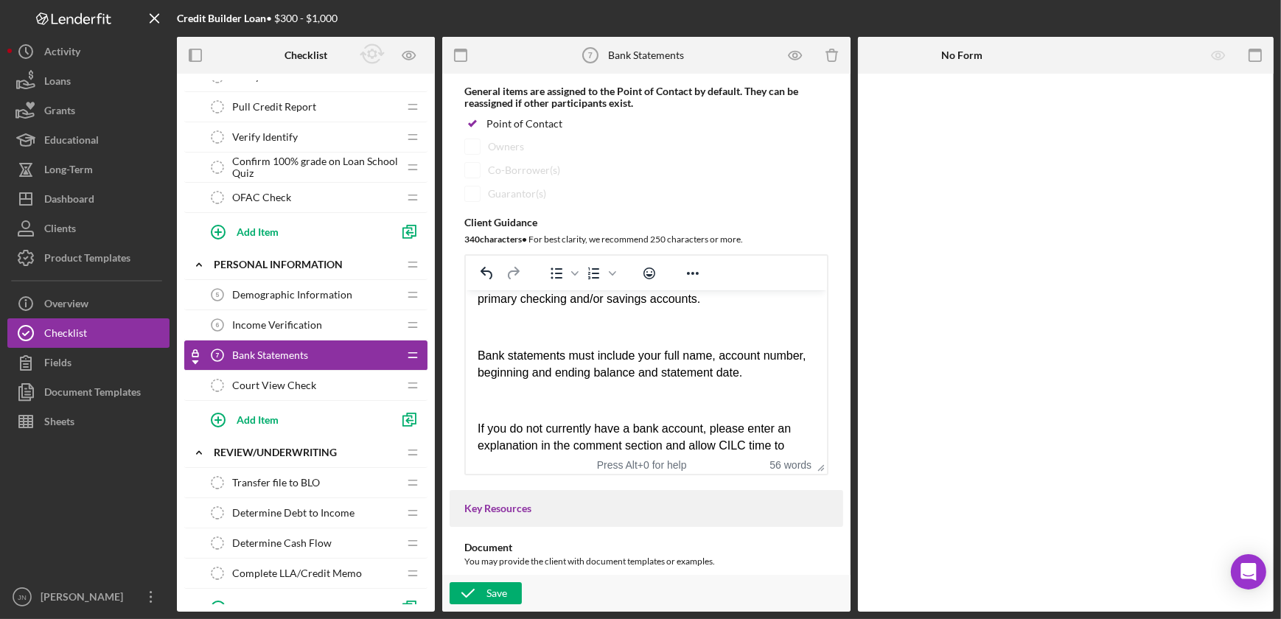
scroll to position [53, 0]
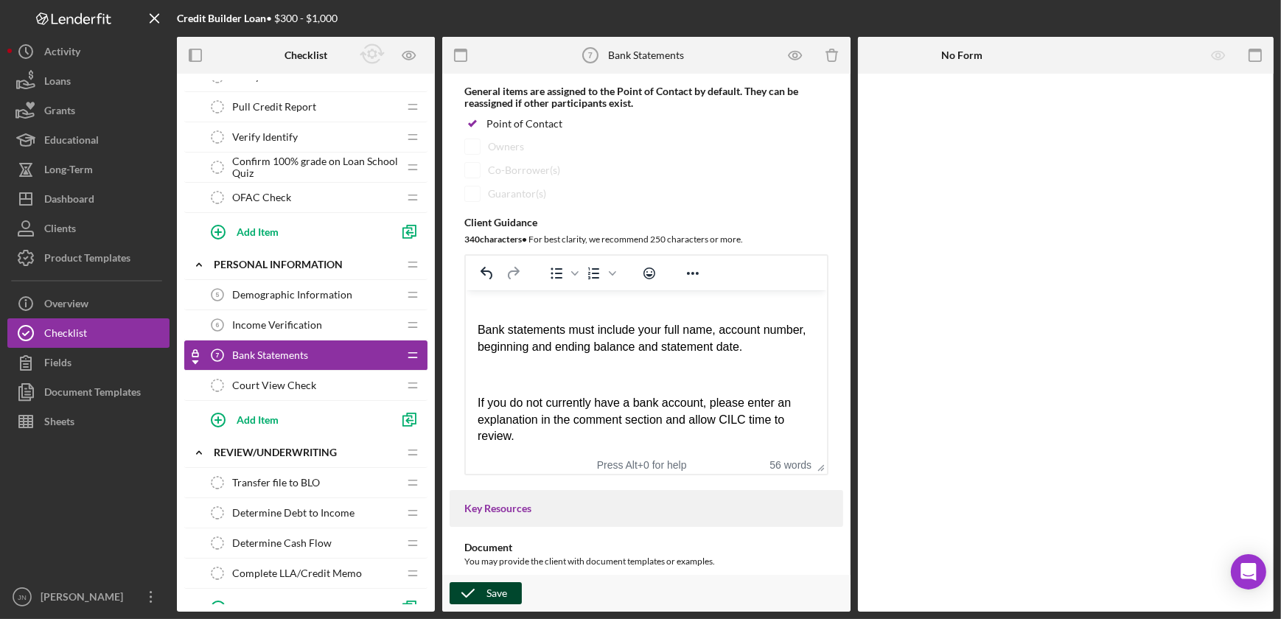
click at [499, 596] on div "Save" at bounding box center [496, 593] width 21 height 22
click at [797, 55] on icon "button" at bounding box center [795, 55] width 4 height 4
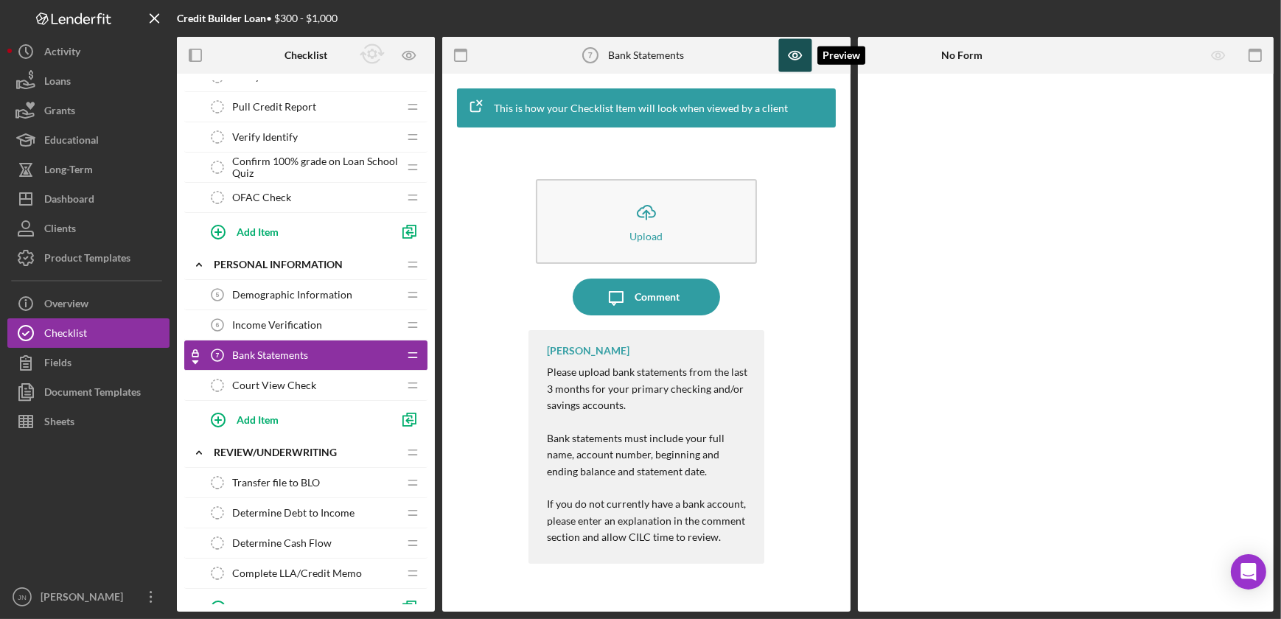
click at [794, 52] on icon "button" at bounding box center [794, 56] width 13 height 8
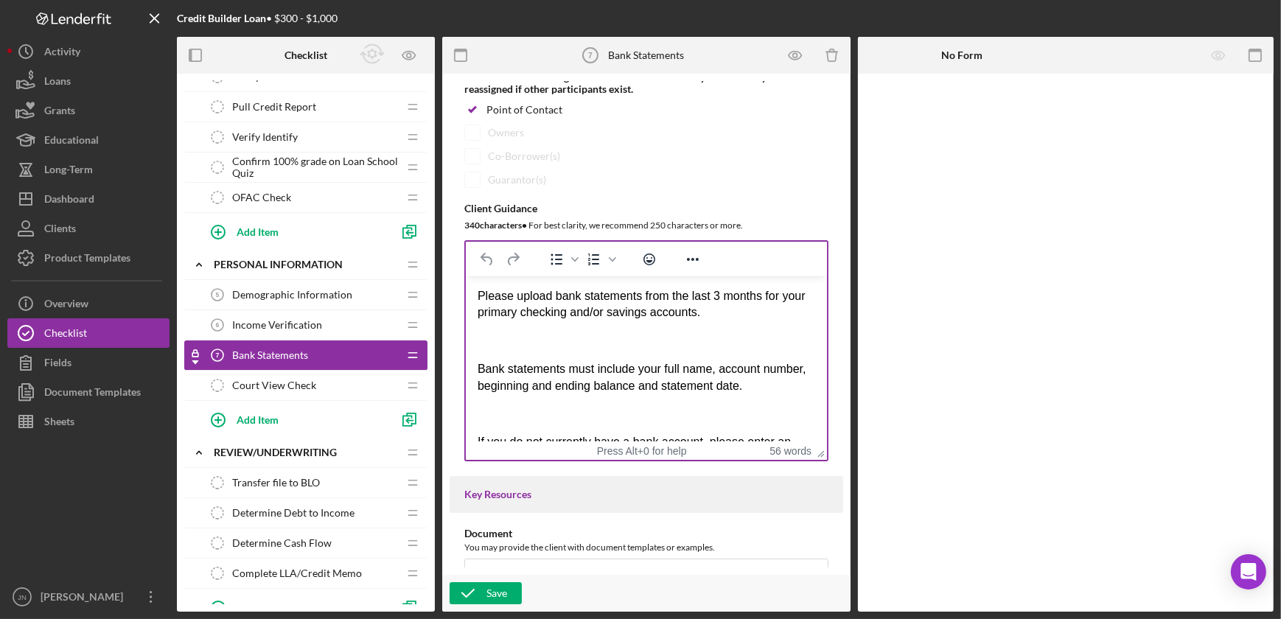
scroll to position [200, 0]
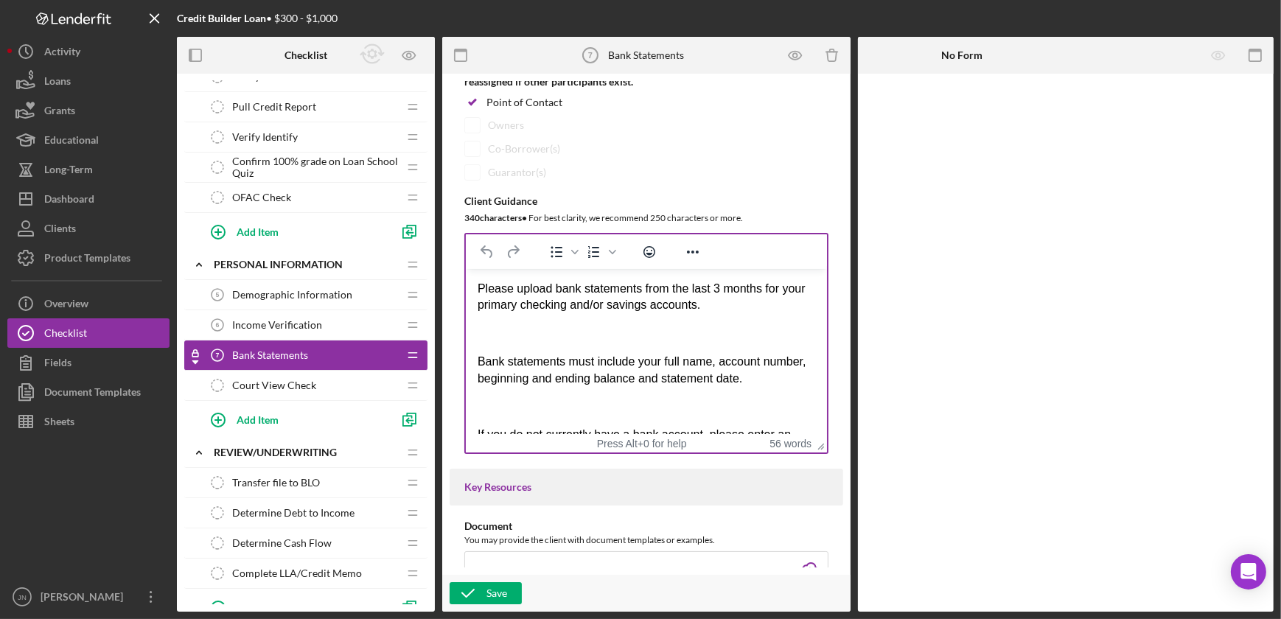
click at [798, 380] on p "Bank statements must include your full name, account number, beginning and endi…" at bounding box center [646, 370] width 338 height 33
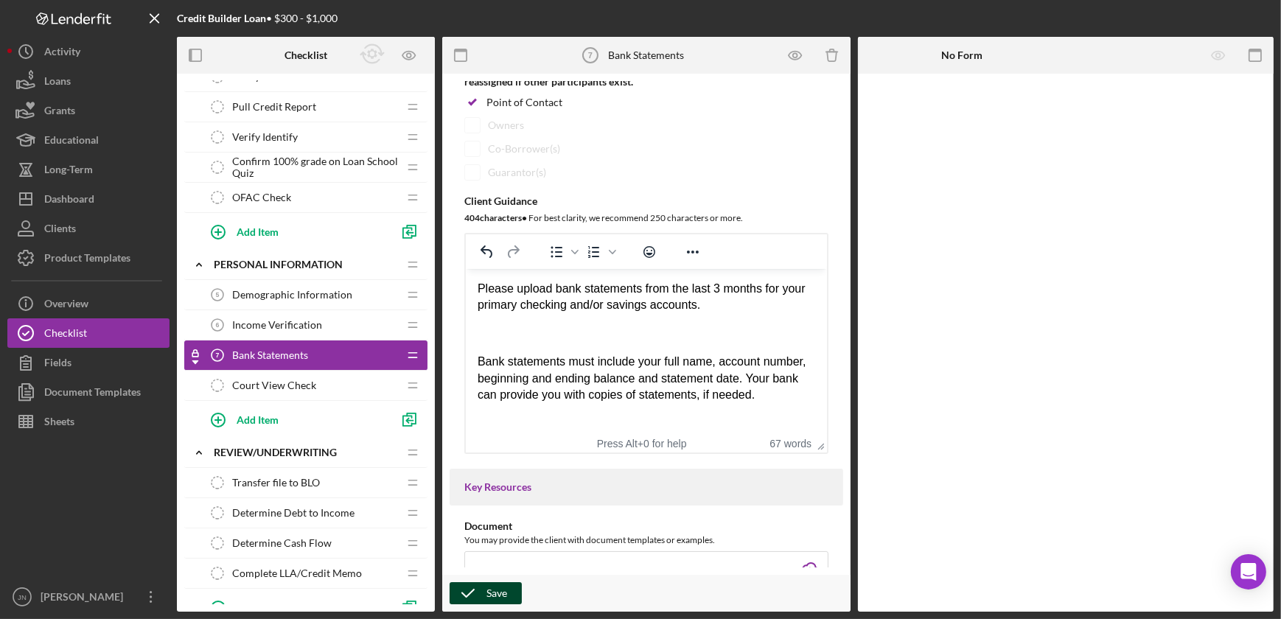
click at [496, 592] on div "Save" at bounding box center [496, 593] width 21 height 22
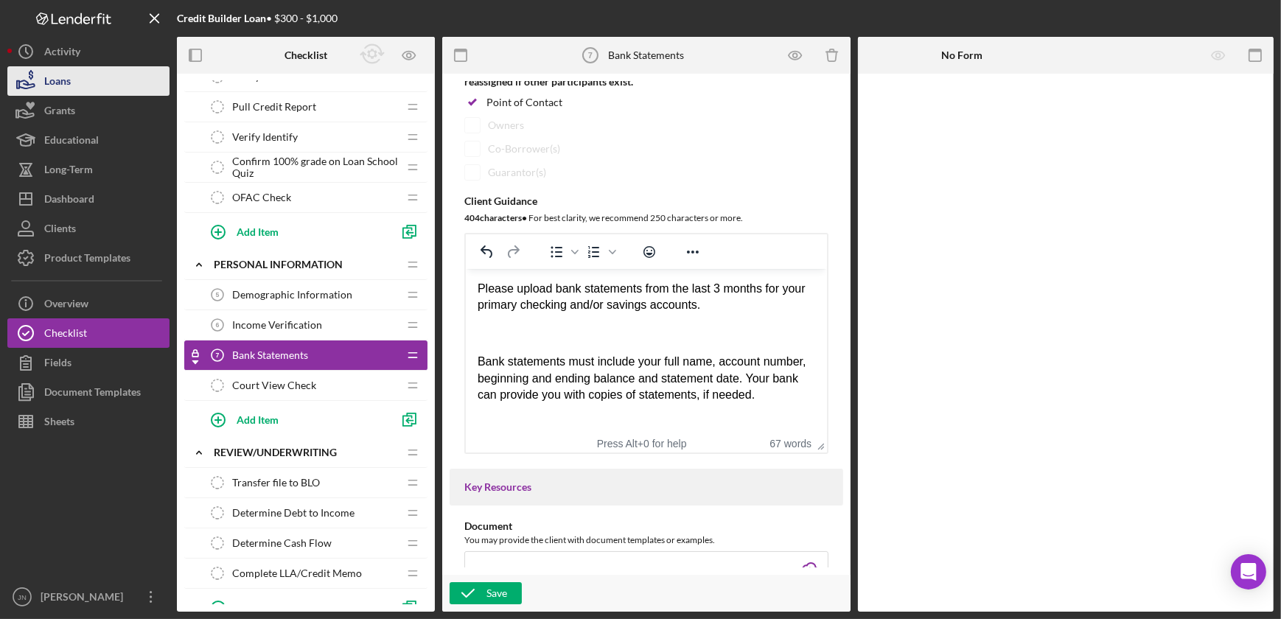
click at [70, 74] on div "Loans" at bounding box center [57, 82] width 27 height 33
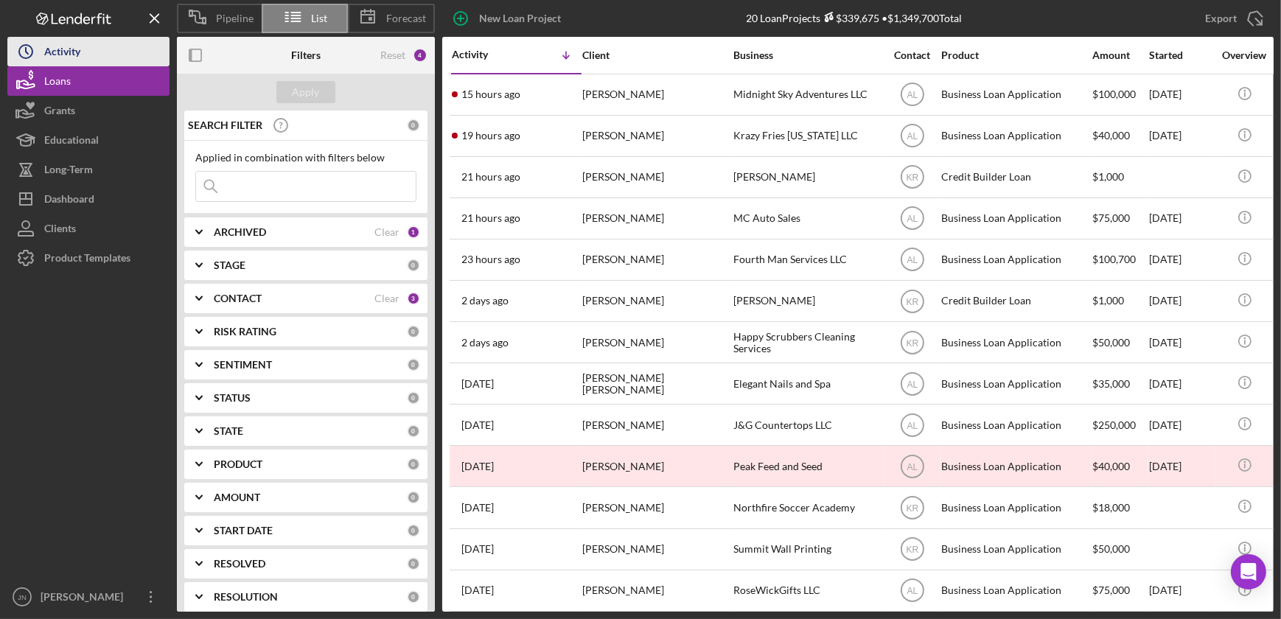
click at [90, 57] on button "Icon/History Activity" at bounding box center [88, 51] width 162 height 29
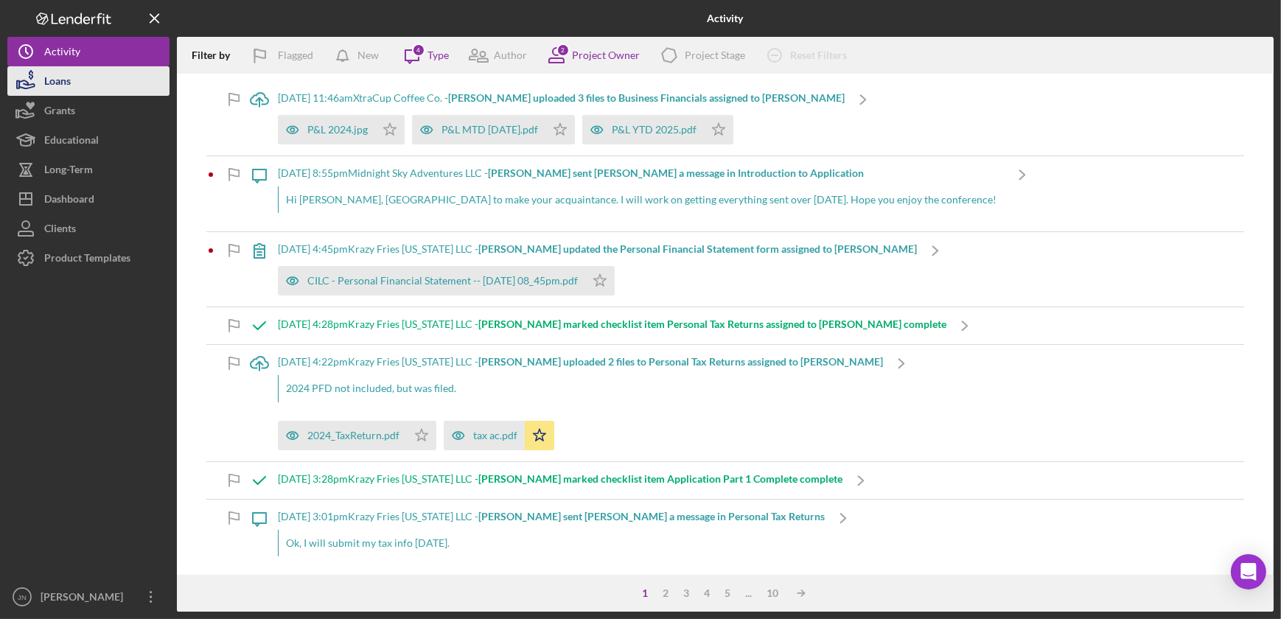
click at [84, 77] on button "Loans" at bounding box center [88, 80] width 162 height 29
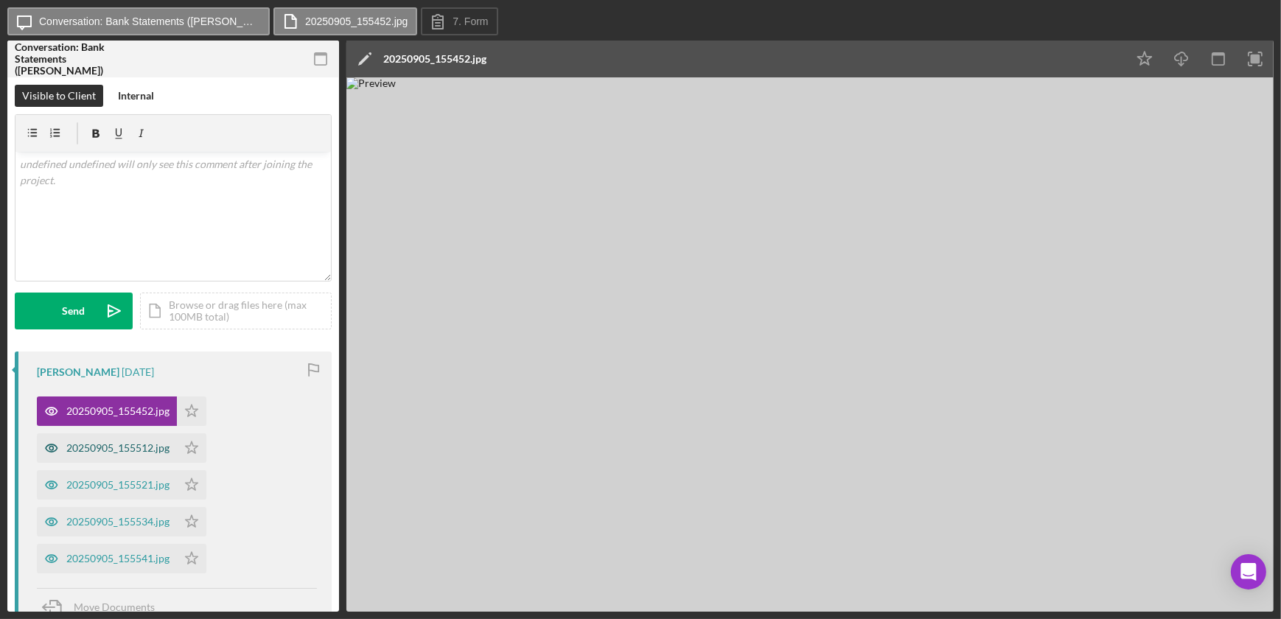
click at [99, 450] on div "20250905_155512.jpg" at bounding box center [117, 448] width 103 height 12
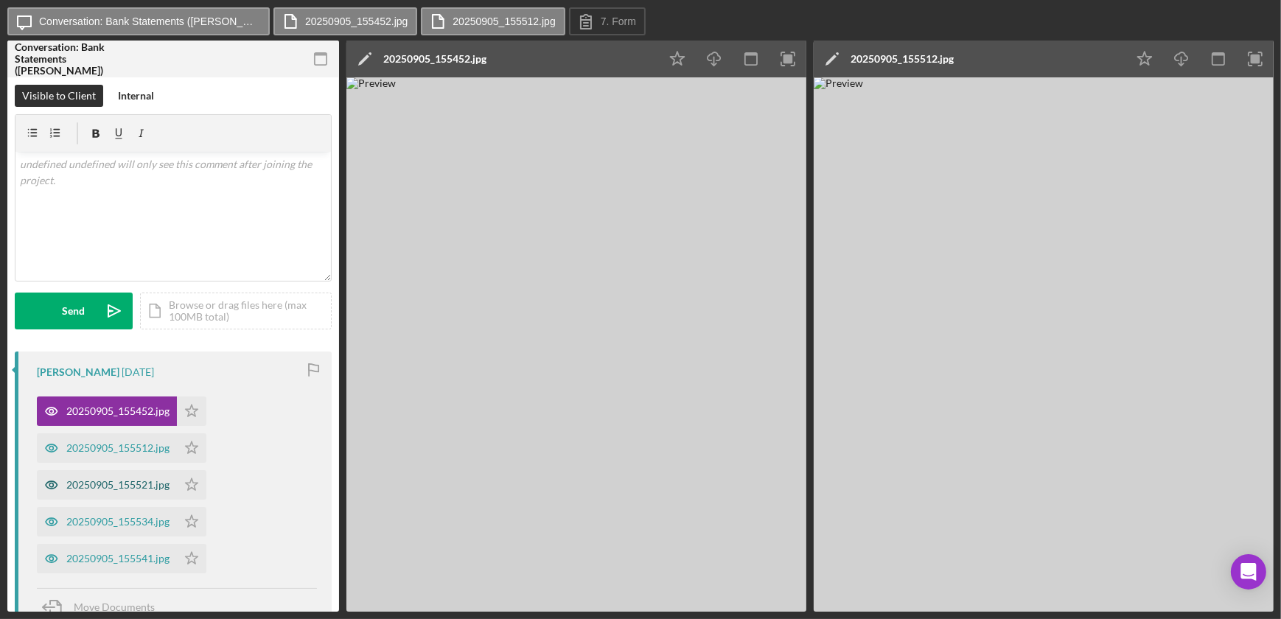
click at [117, 486] on div "20250905_155521.jpg" at bounding box center [117, 485] width 103 height 12
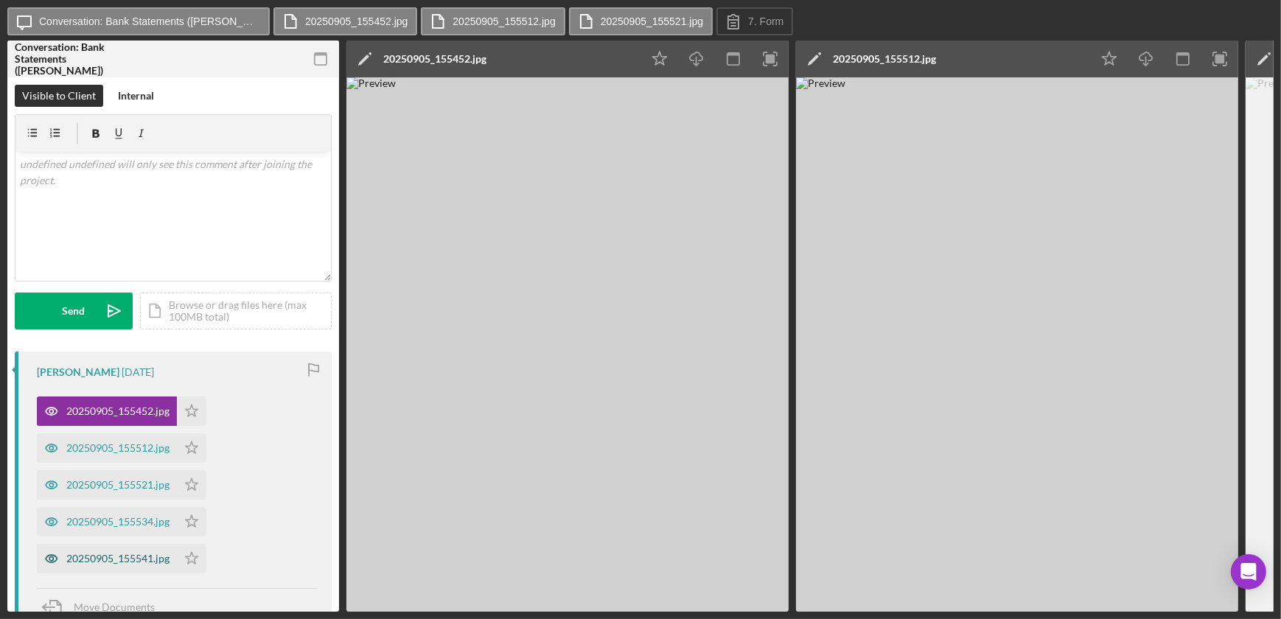
click at [119, 554] on div "20250905_155541.jpg" at bounding box center [117, 559] width 103 height 12
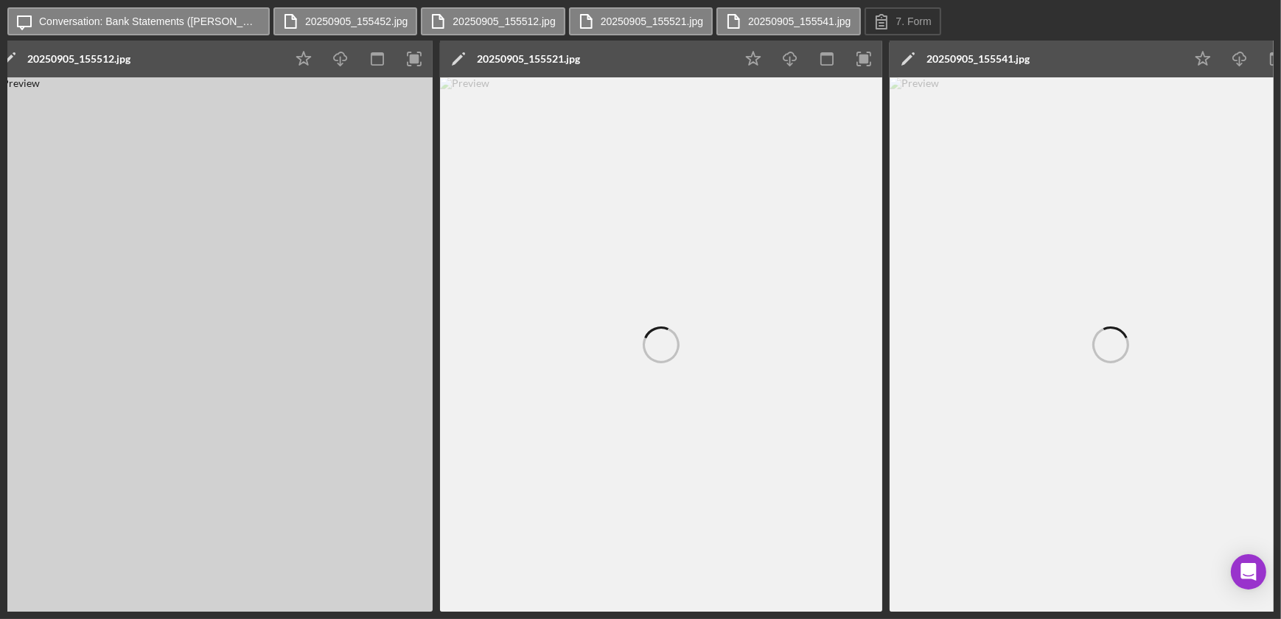
scroll to position [0, 863]
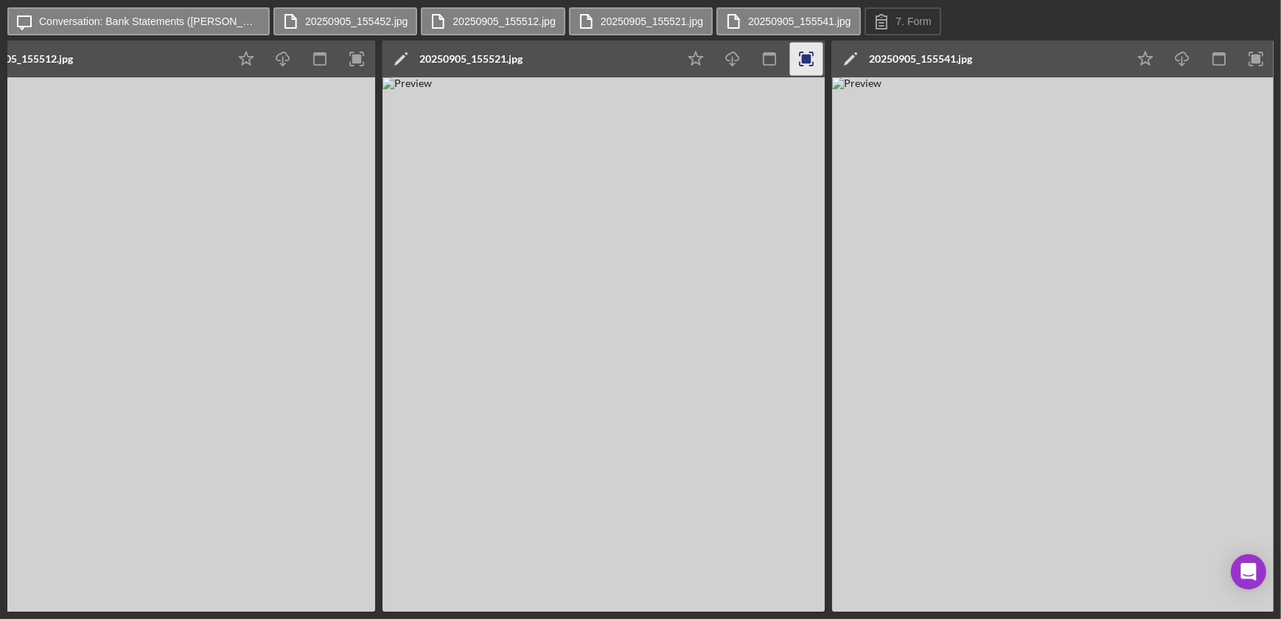
click at [797, 58] on icon "button" at bounding box center [806, 59] width 33 height 33
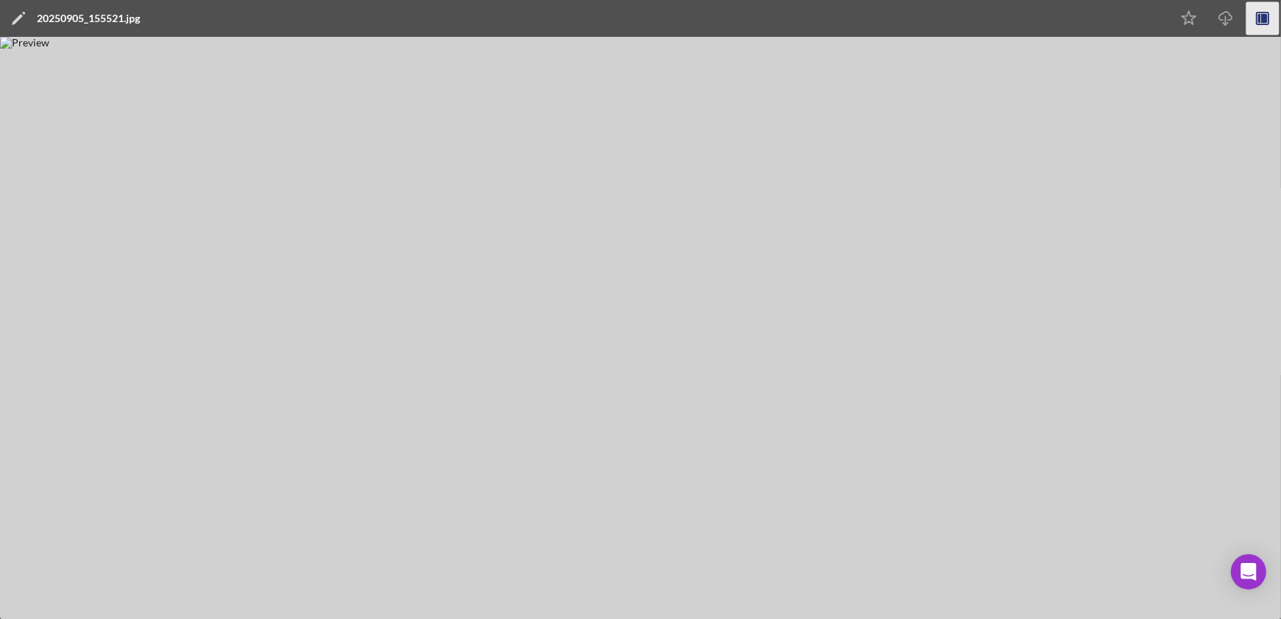
scroll to position [0, 413]
click at [1248, 14] on icon "button" at bounding box center [1262, 18] width 33 height 33
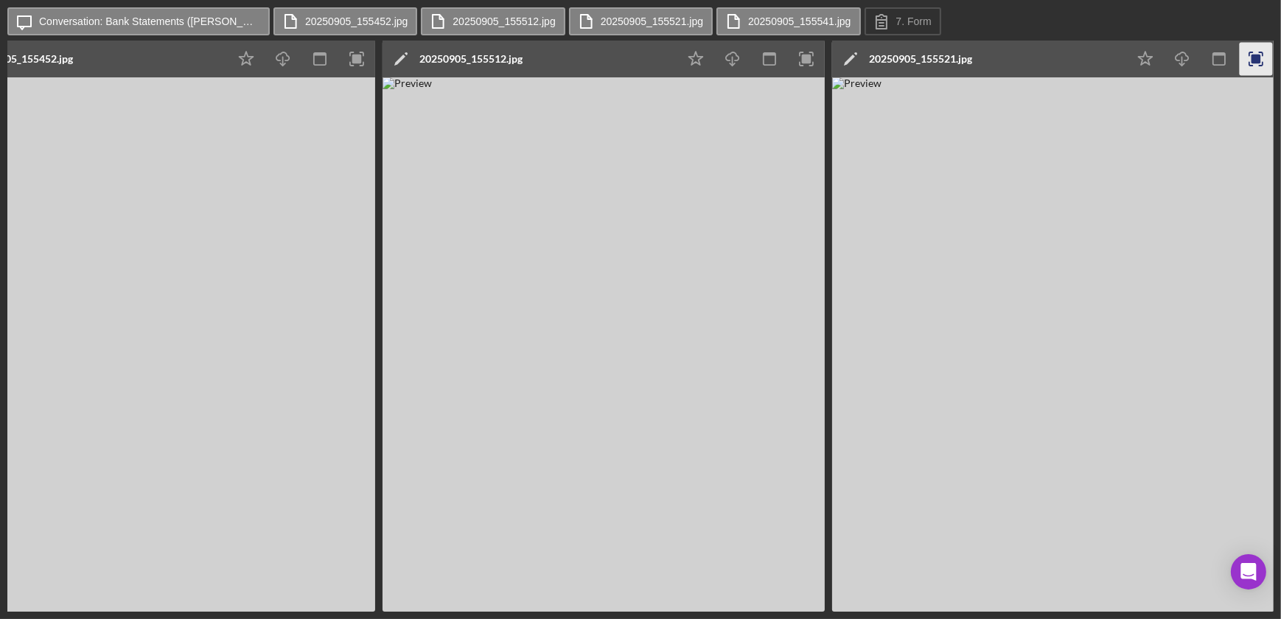
click at [1130, 211] on img at bounding box center [1053, 344] width 442 height 534
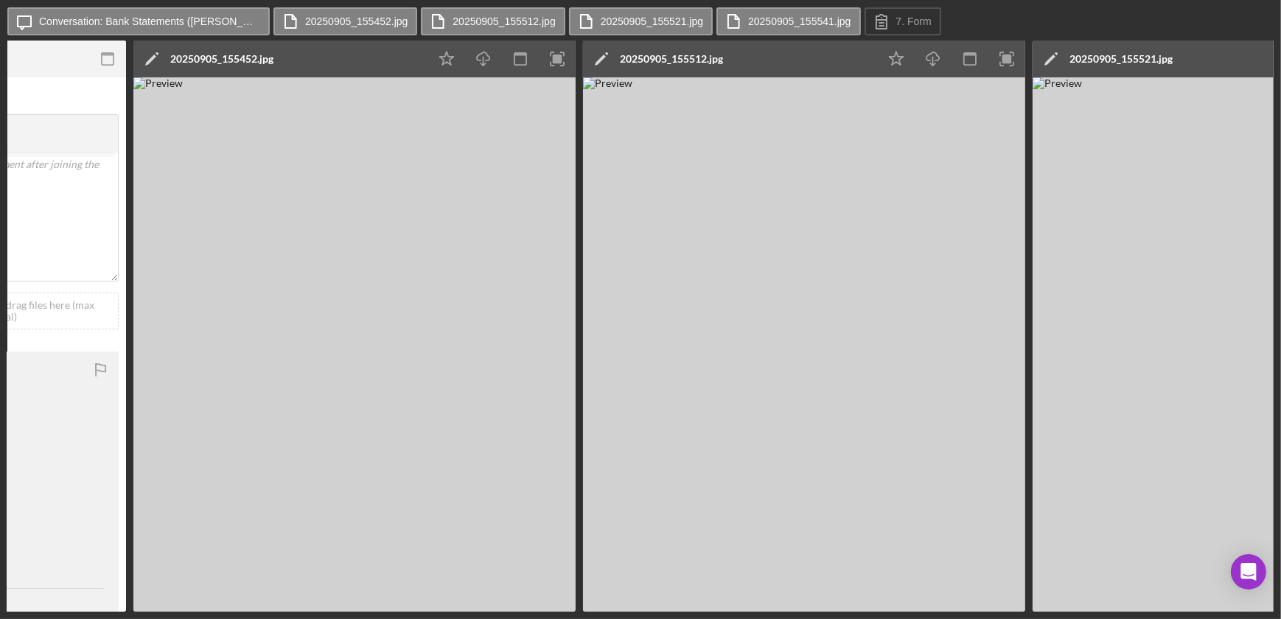
scroll to position [0, 211]
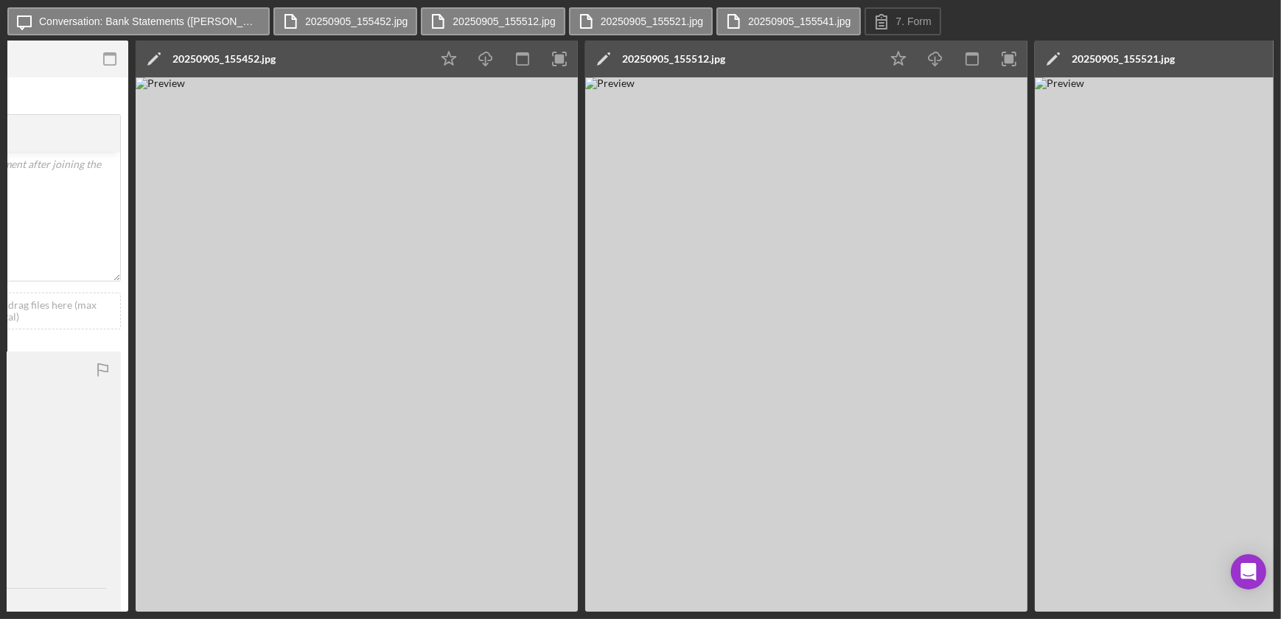
click at [500, 242] on img at bounding box center [357, 344] width 442 height 534
drag, startPoint x: 609, startPoint y: 613, endPoint x: 527, endPoint y: 614, distance: 82.5
click at [527, 614] on div "Icon/Message Conversation: Bank Statements (Shelee C.) 20250905_155452.jpg 2025…" at bounding box center [640, 309] width 1281 height 619
click at [520, 252] on img at bounding box center [357, 344] width 442 height 534
click at [551, 606] on img at bounding box center [357, 344] width 442 height 534
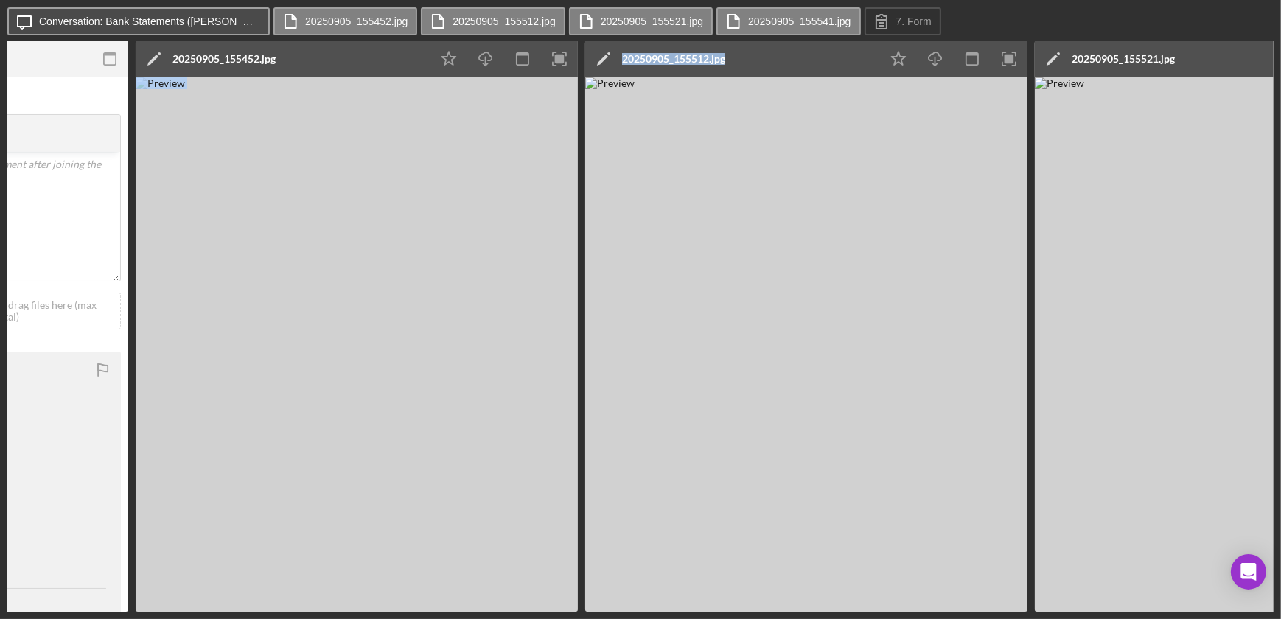
click at [130, 29] on button "Icon/Message Conversation: Bank Statements (Shelee C.)" at bounding box center [138, 21] width 262 height 28
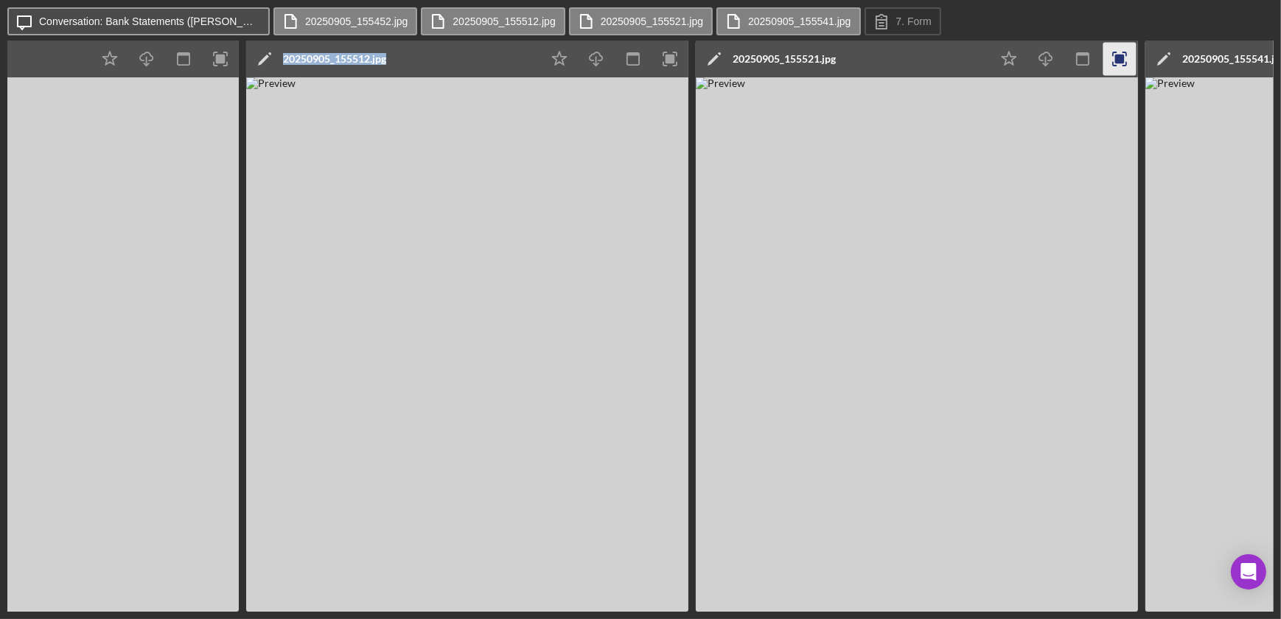
click at [133, 26] on label "Conversation: Bank Statements (Shelee C.)" at bounding box center [149, 21] width 221 height 12
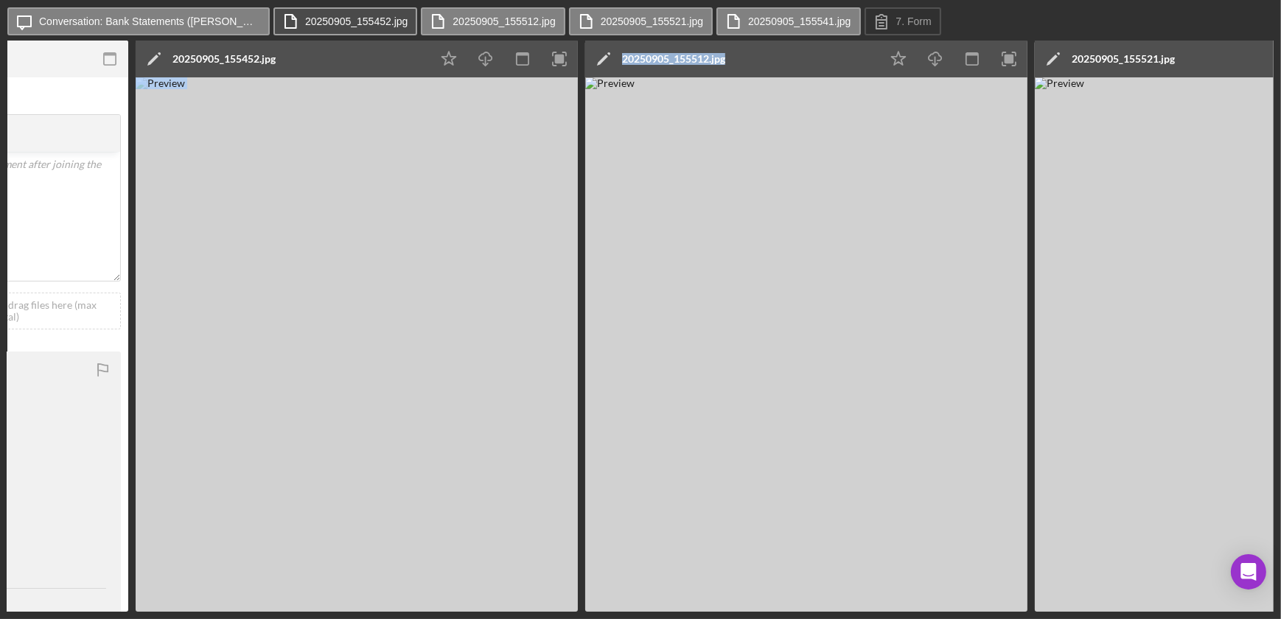
click at [305, 19] on label "20250905_155452.jpg" at bounding box center [356, 21] width 102 height 12
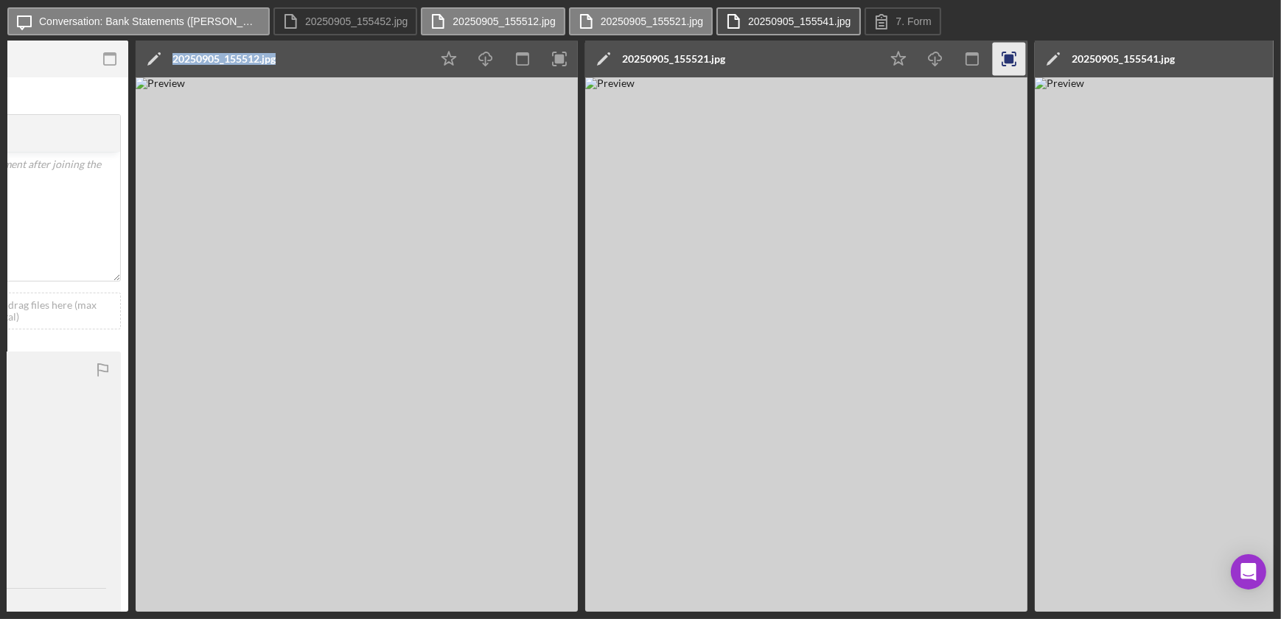
click at [763, 20] on label "20250905_155541.jpg" at bounding box center [799, 21] width 102 height 12
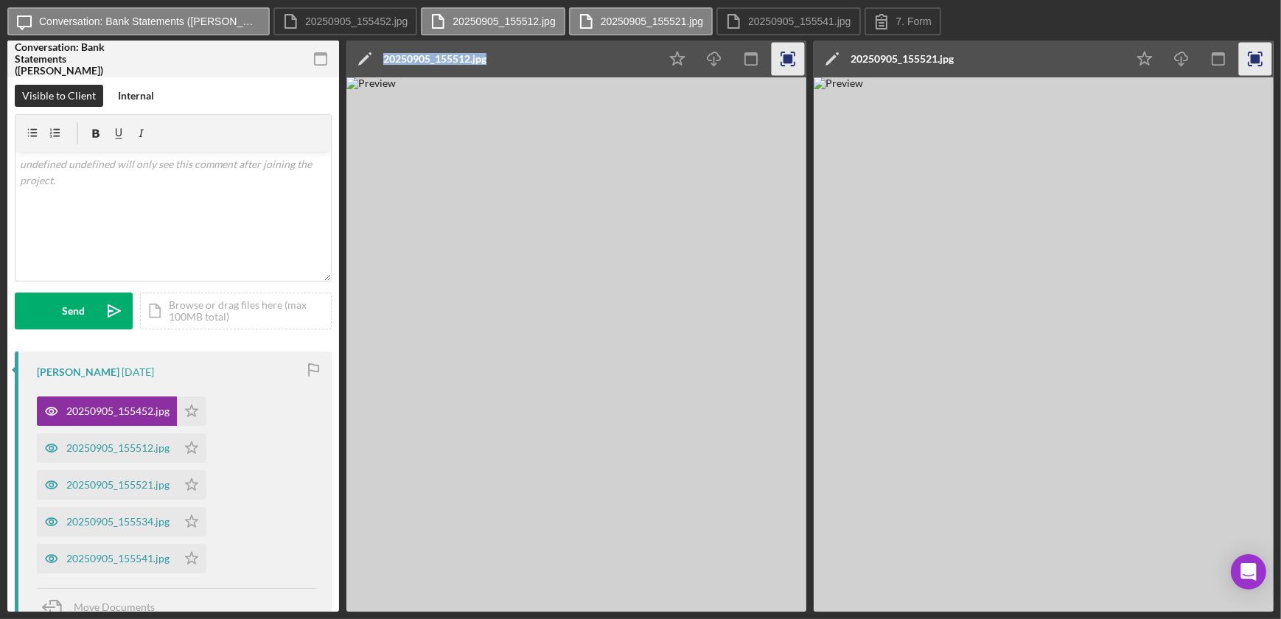
click at [789, 60] on rect "button" at bounding box center [788, 60] width 10 height 10
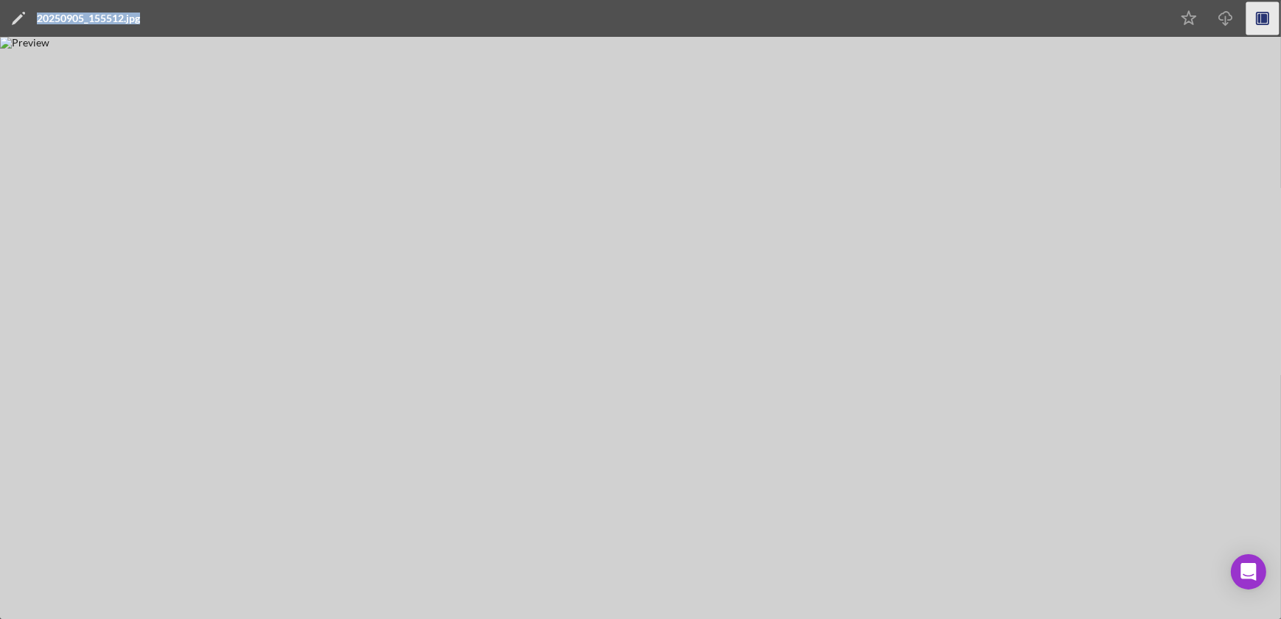
click at [1260, 21] on icon "button" at bounding box center [1262, 18] width 33 height 33
